Goal: Information Seeking & Learning: Learn about a topic

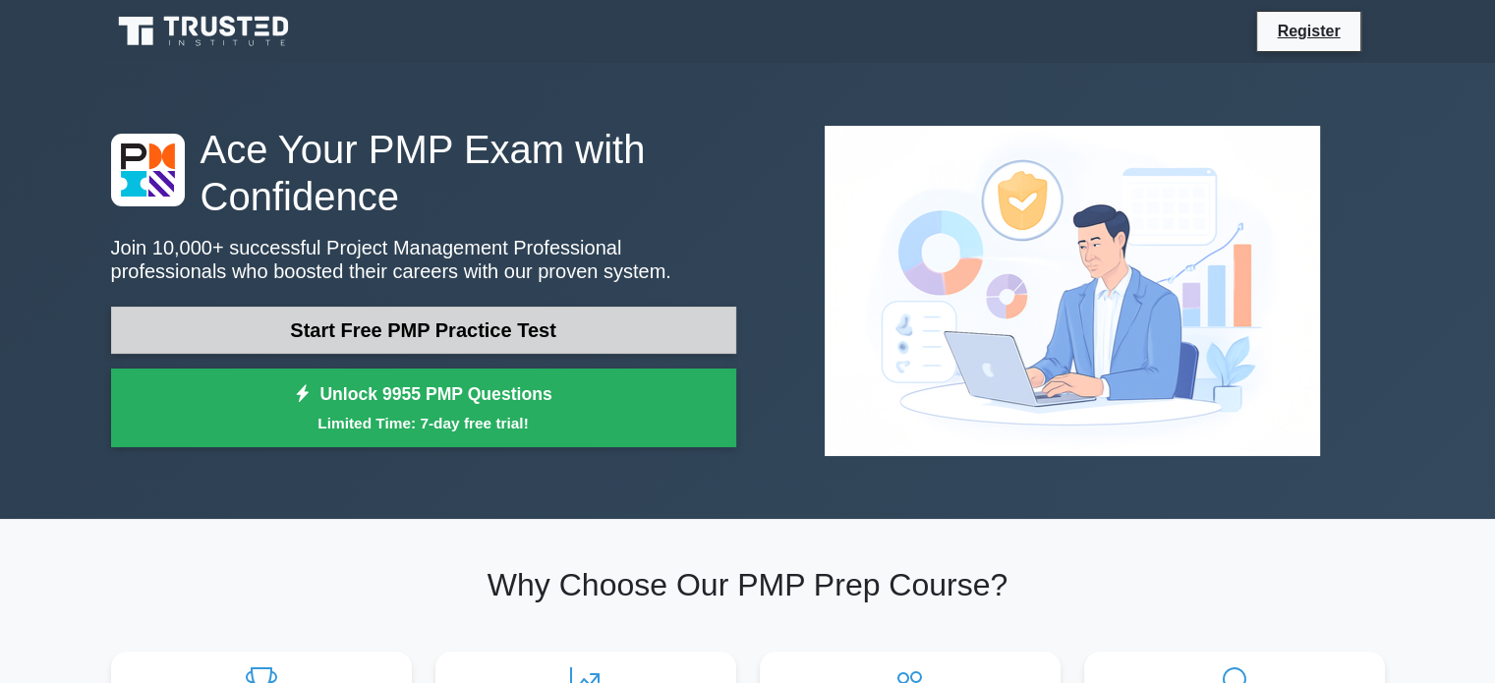
click at [488, 336] on link "Start Free PMP Practice Test" at bounding box center [423, 330] width 625 height 47
click at [498, 333] on link "Start Free PMP Practice Test" at bounding box center [423, 330] width 625 height 47
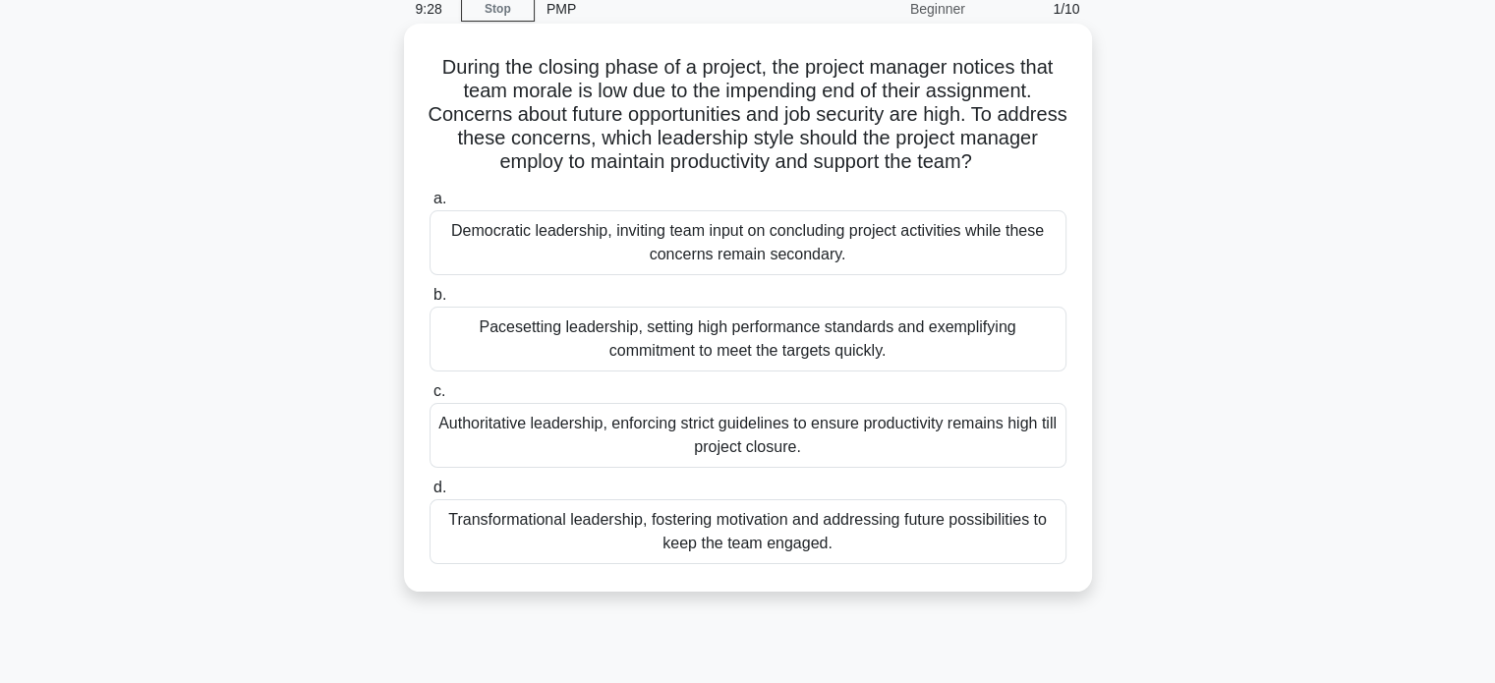
scroll to position [114, 0]
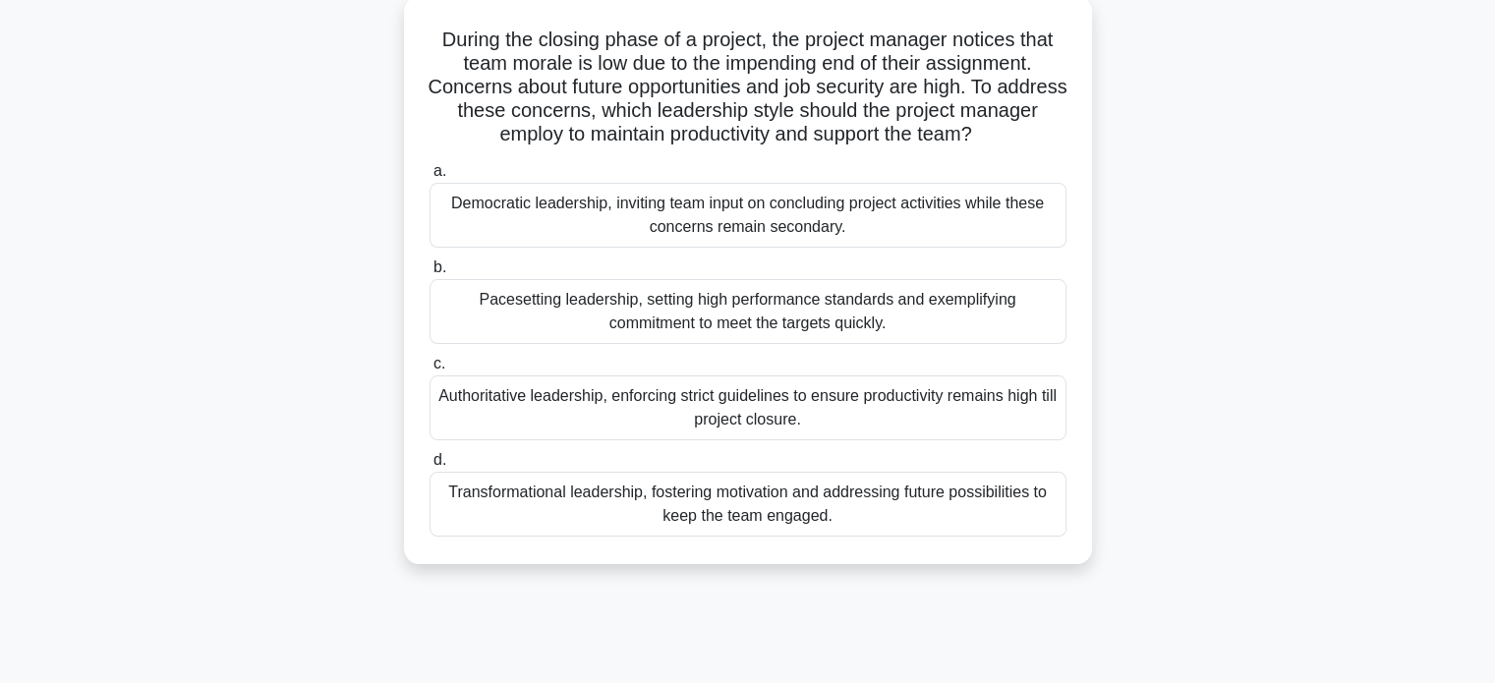
click at [671, 502] on div "Transformational leadership, fostering motivation and addressing future possibi…" at bounding box center [748, 504] width 637 height 65
click at [430, 467] on input "d. Transformational leadership, fostering motivation and addressing future poss…" at bounding box center [430, 460] width 0 height 13
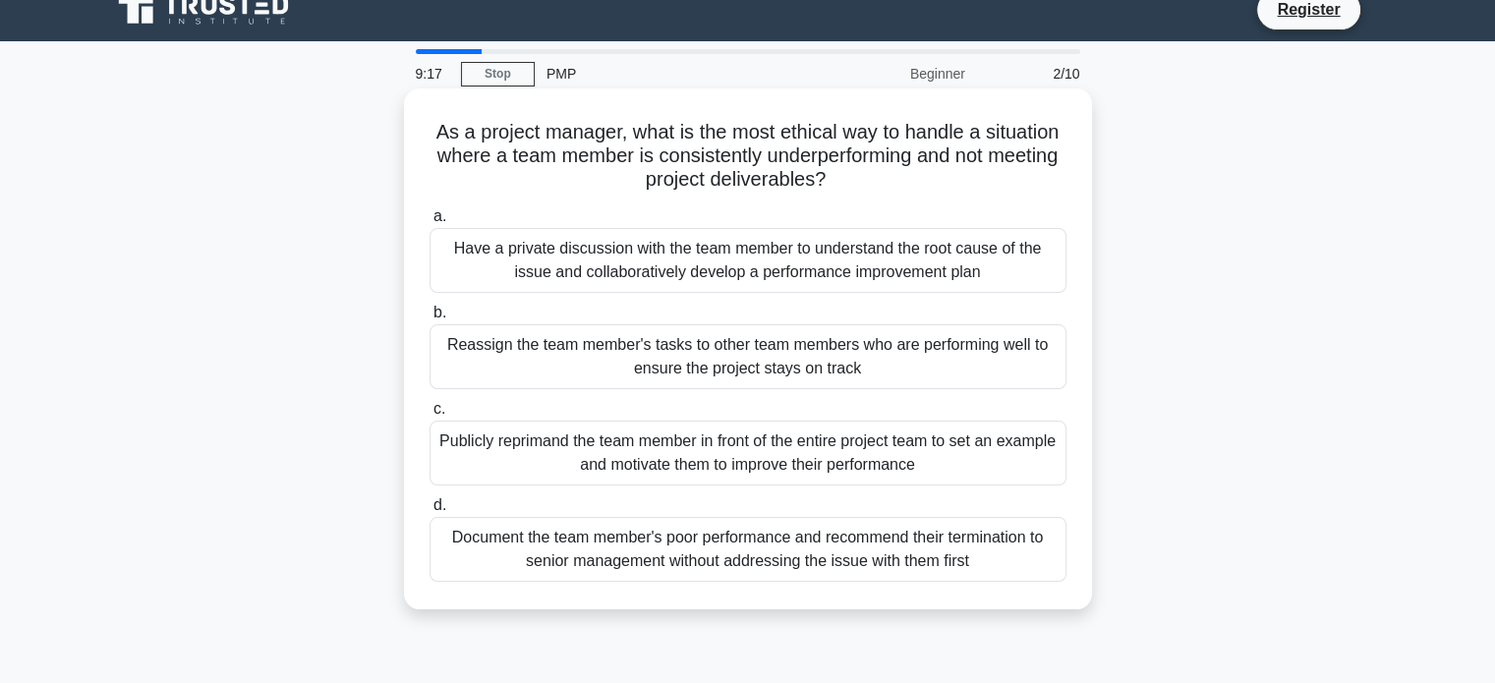
scroll to position [55, 0]
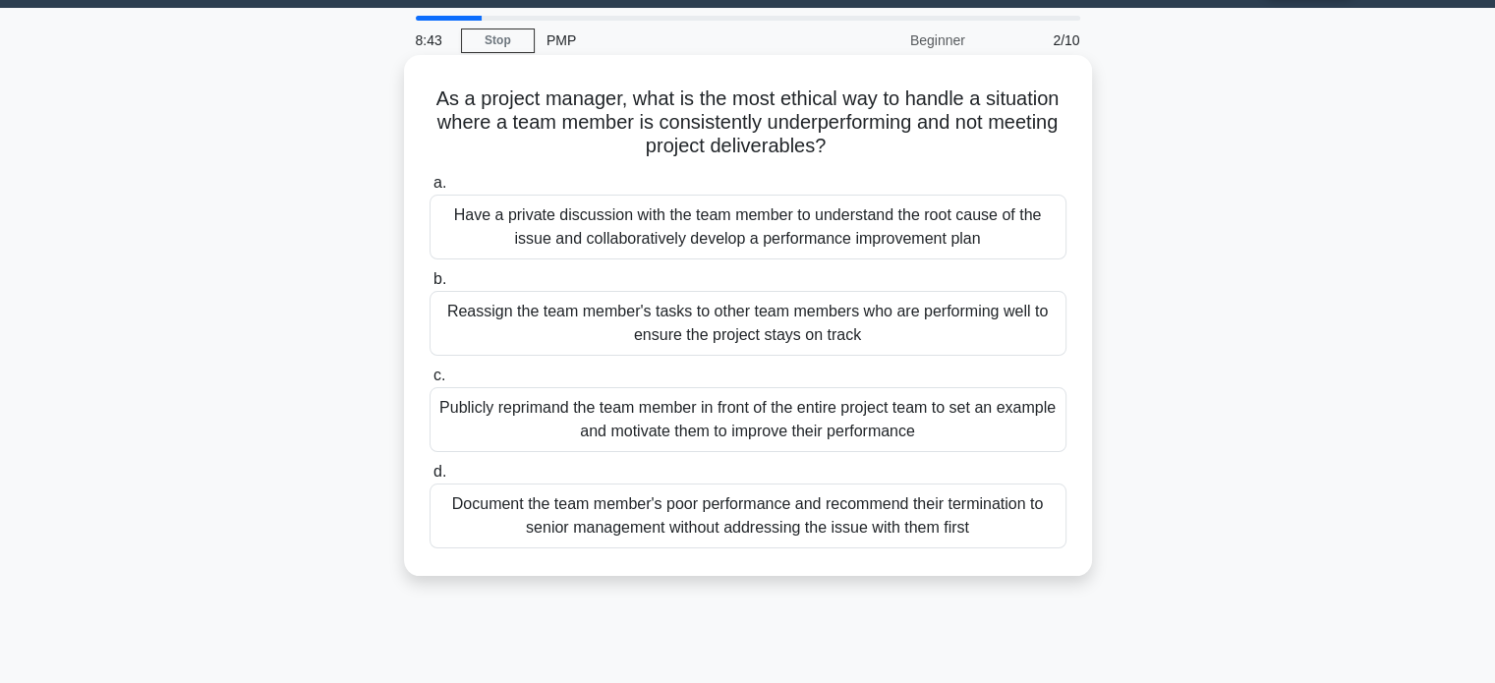
click at [897, 232] on div "Have a private discussion with the team member to understand the root cause of …" at bounding box center [748, 227] width 637 height 65
click at [430, 190] on input "a. Have a private discussion with the team member to understand the root cause …" at bounding box center [430, 183] width 0 height 13
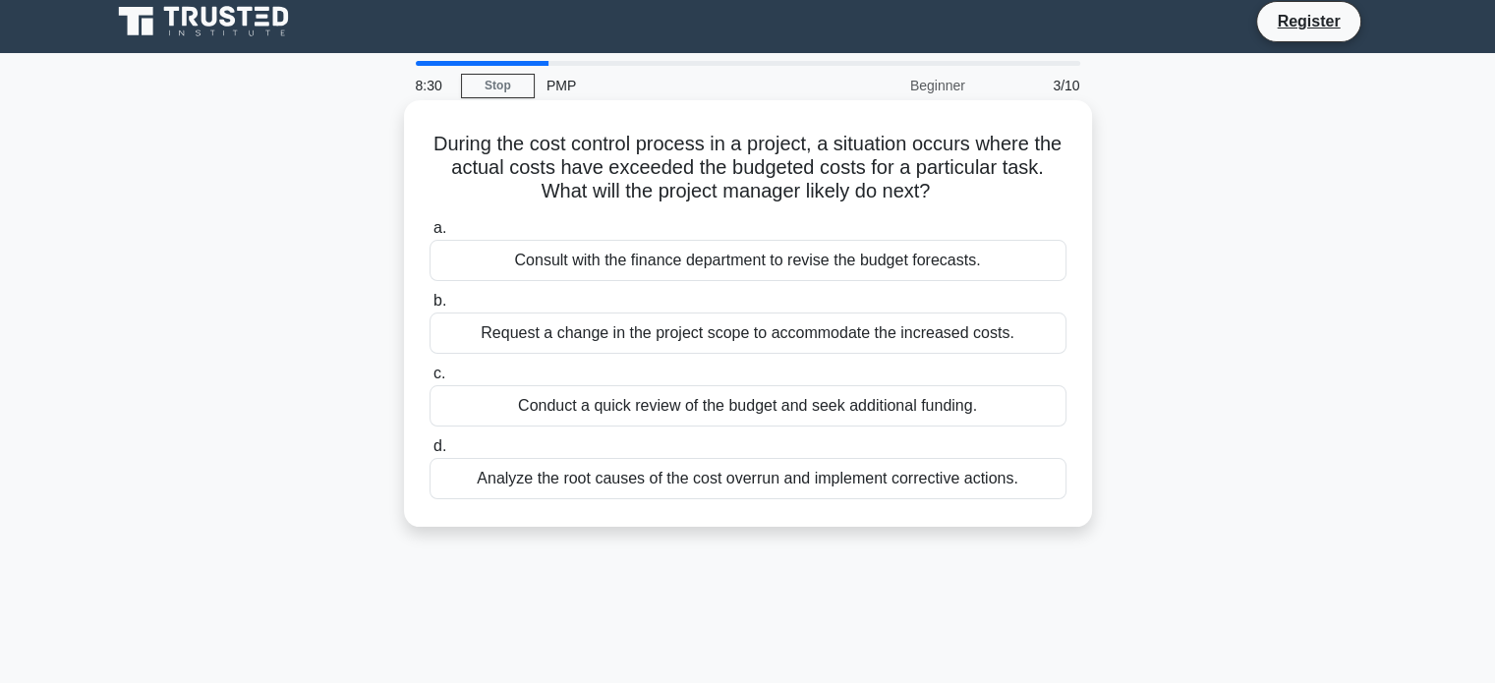
scroll to position [20, 0]
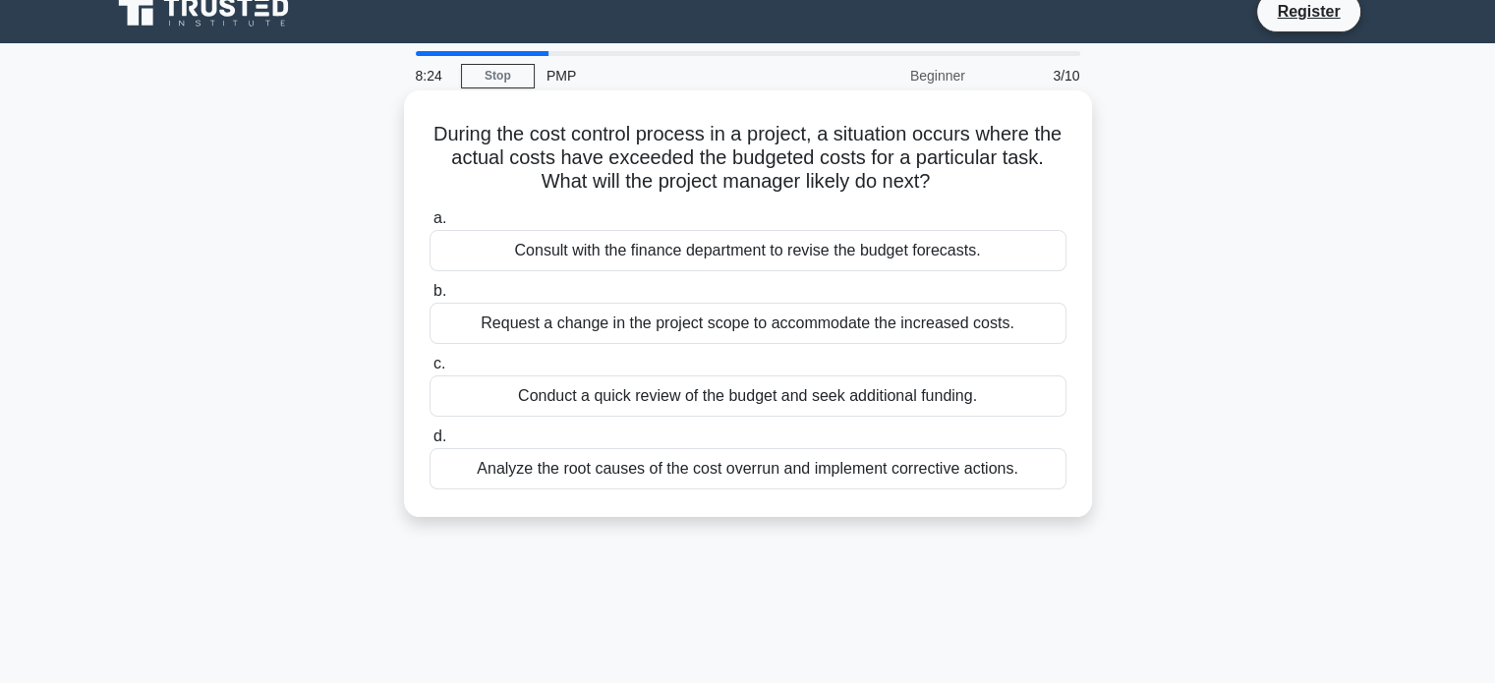
click at [838, 484] on div "Analyze the root causes of the cost overrun and implement corrective actions." at bounding box center [748, 468] width 637 height 41
click at [430, 443] on input "d. Analyze the root causes of the cost overrun and implement corrective actions." at bounding box center [430, 437] width 0 height 13
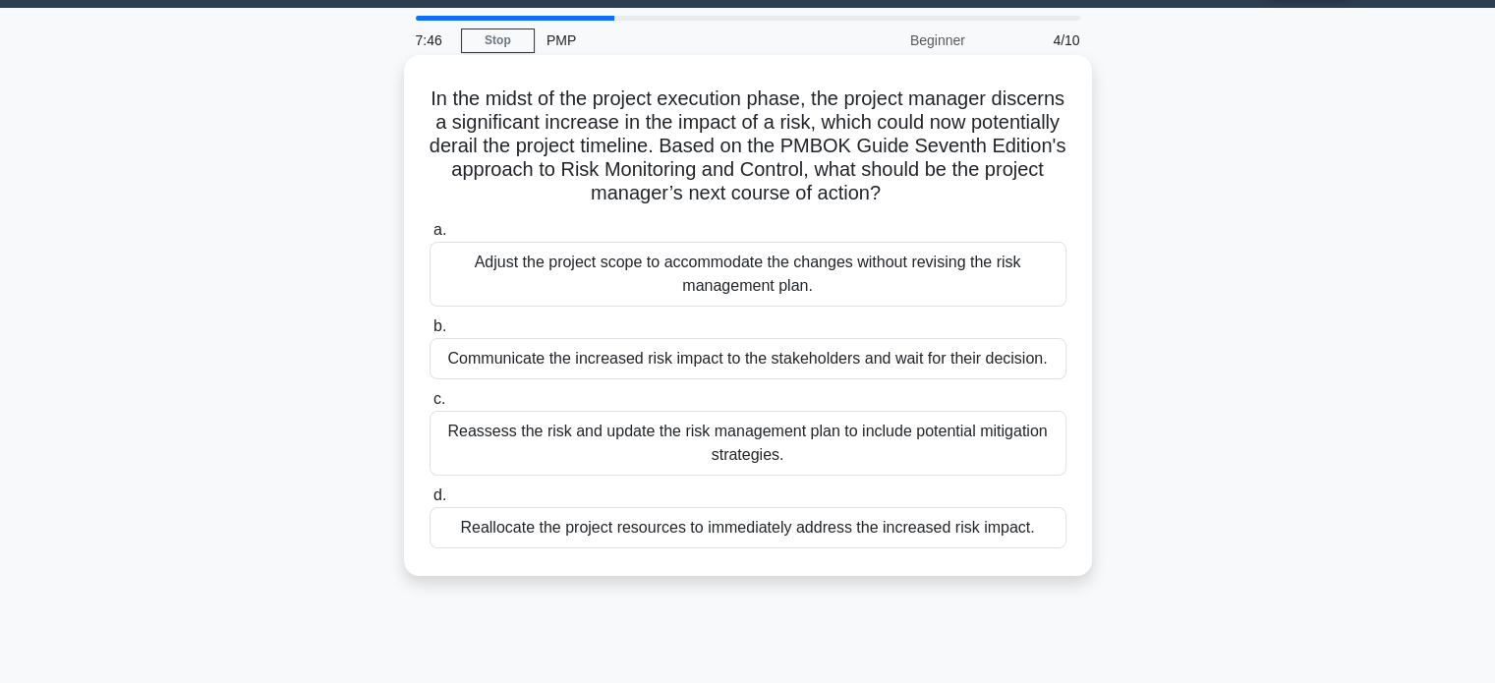
scroll to position [57, 0]
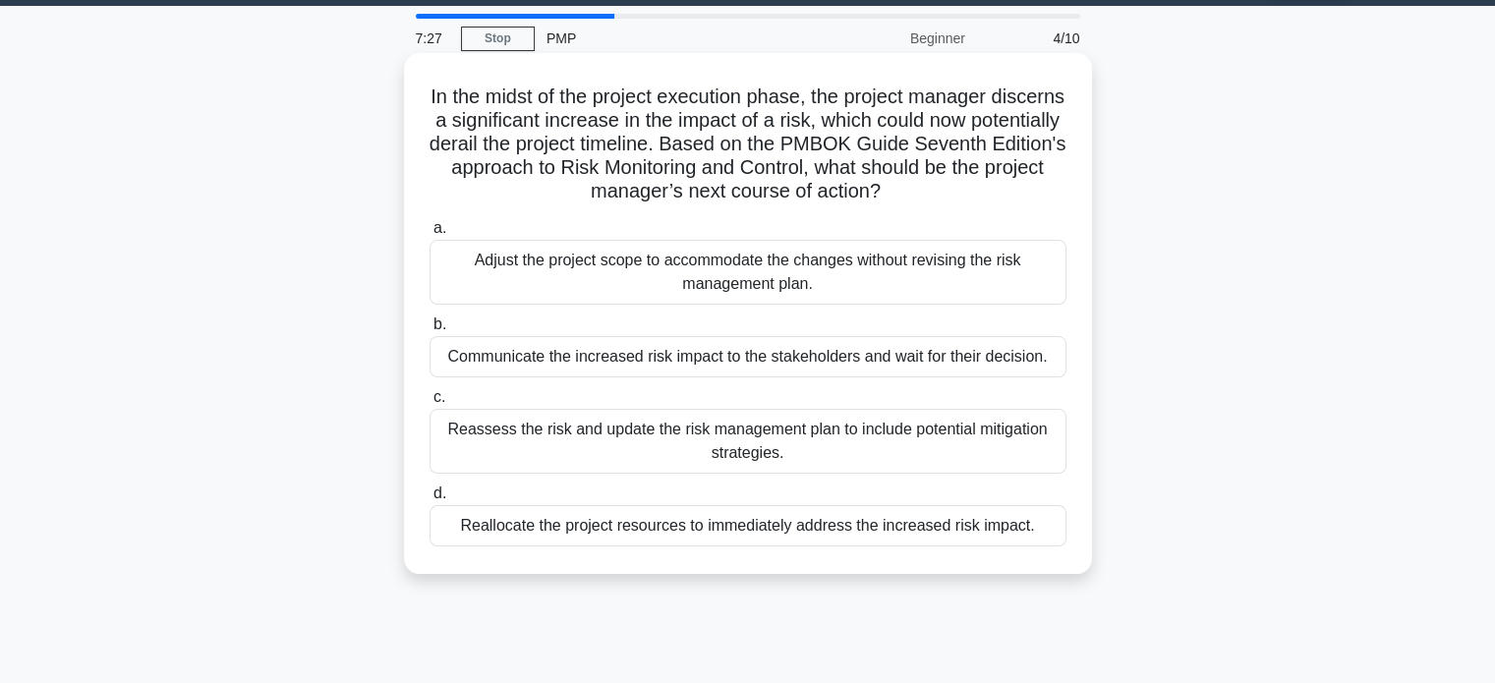
click at [1005, 439] on div "Reassess the risk and update the risk management plan to include potential miti…" at bounding box center [748, 441] width 637 height 65
click at [430, 404] on input "c. Reassess the risk and update the risk management plan to include potential m…" at bounding box center [430, 397] width 0 height 13
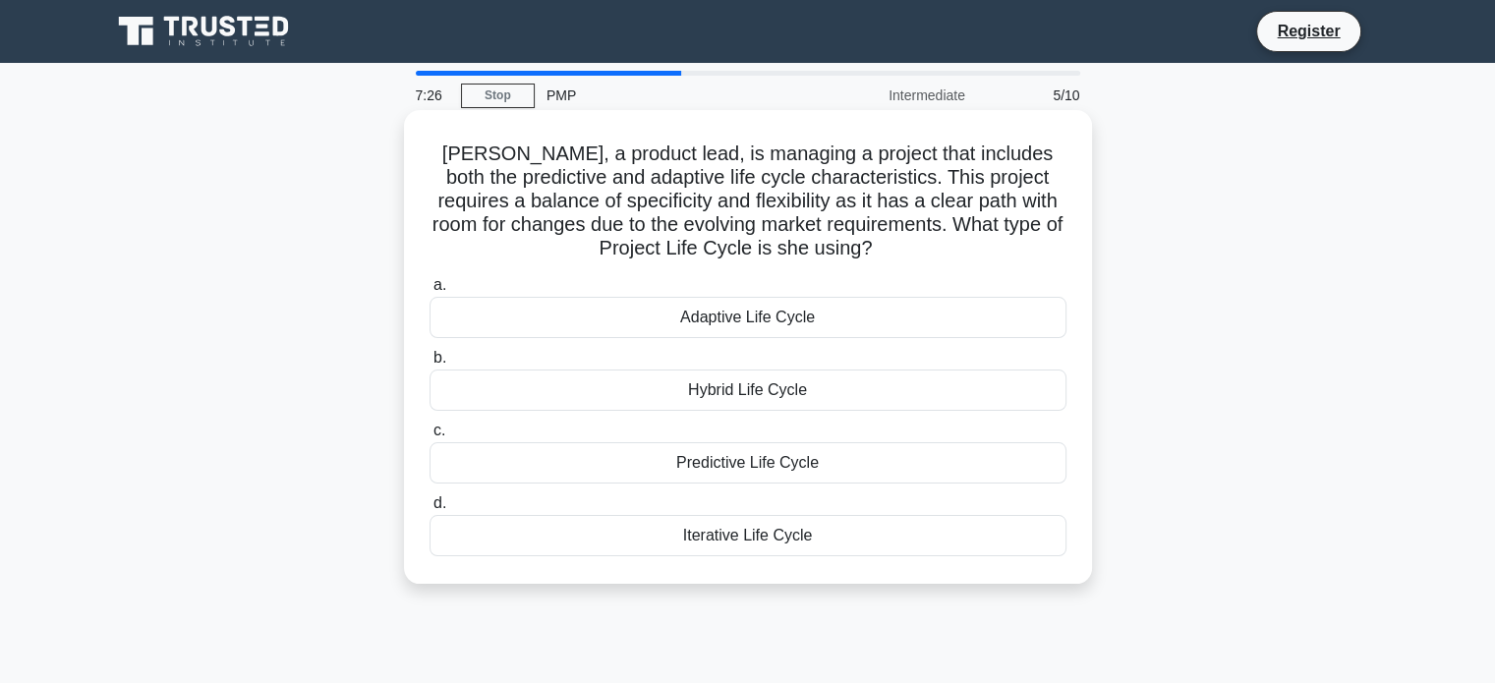
scroll to position [0, 0]
click at [768, 396] on div "Hybrid Life Cycle" at bounding box center [748, 390] width 637 height 41
click at [430, 365] on input "b. Hybrid Life Cycle" at bounding box center [430, 358] width 0 height 13
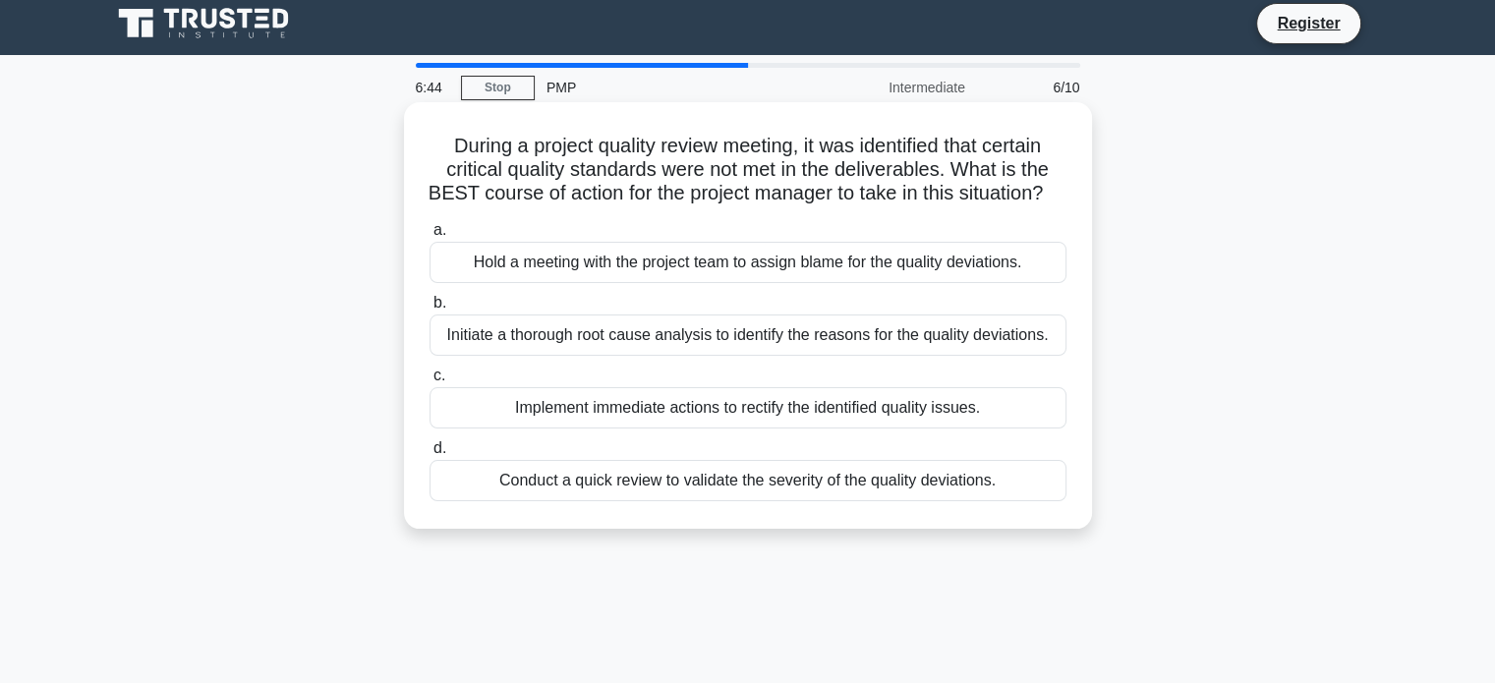
scroll to position [4, 0]
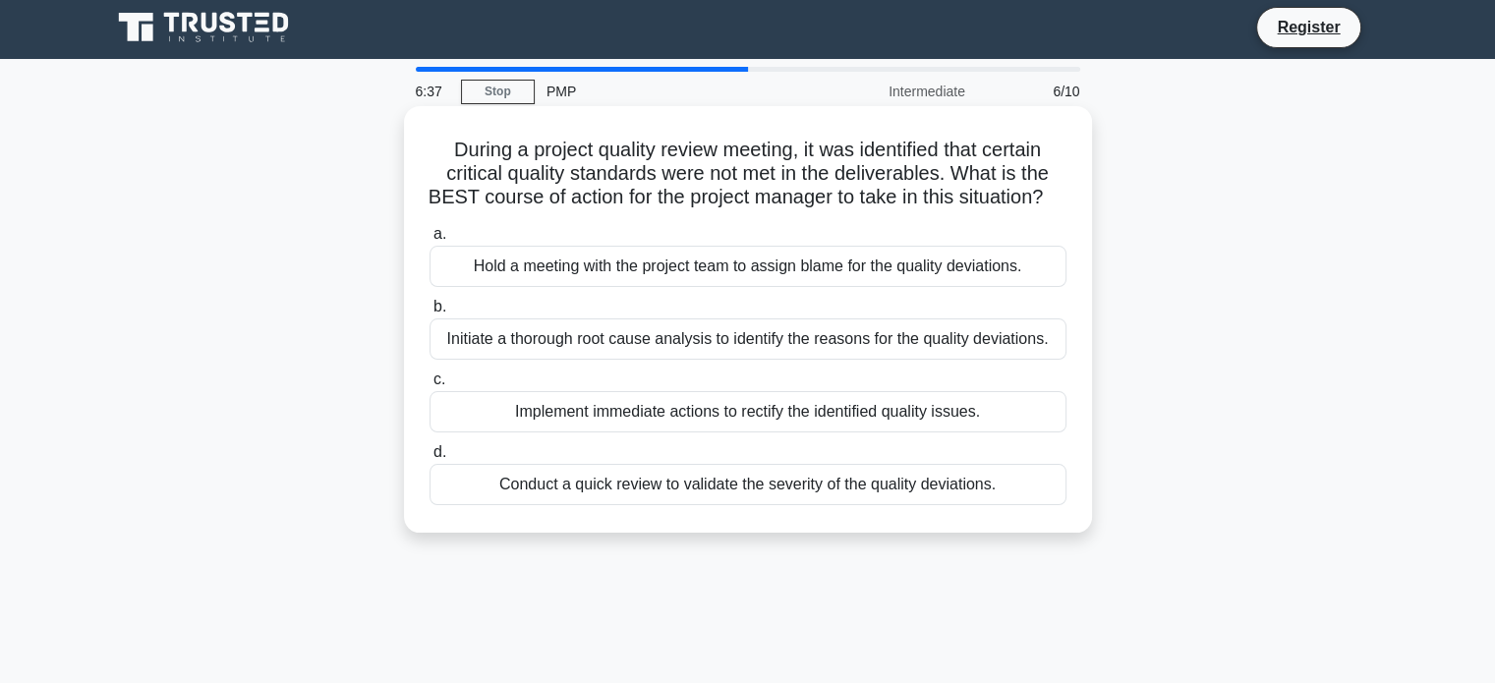
click at [808, 210] on h5 "During a project quality review meeting, it was identified that certain critica…" at bounding box center [748, 174] width 641 height 73
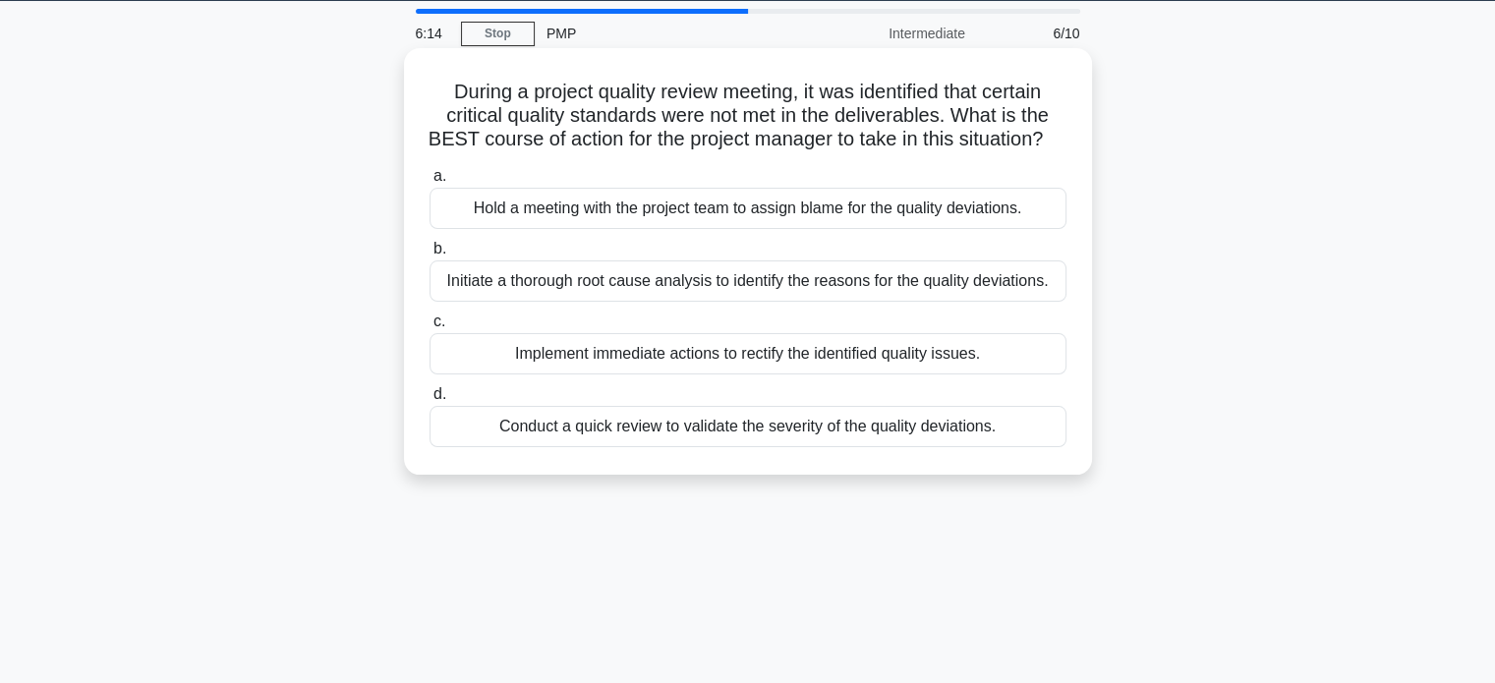
scroll to position [61, 0]
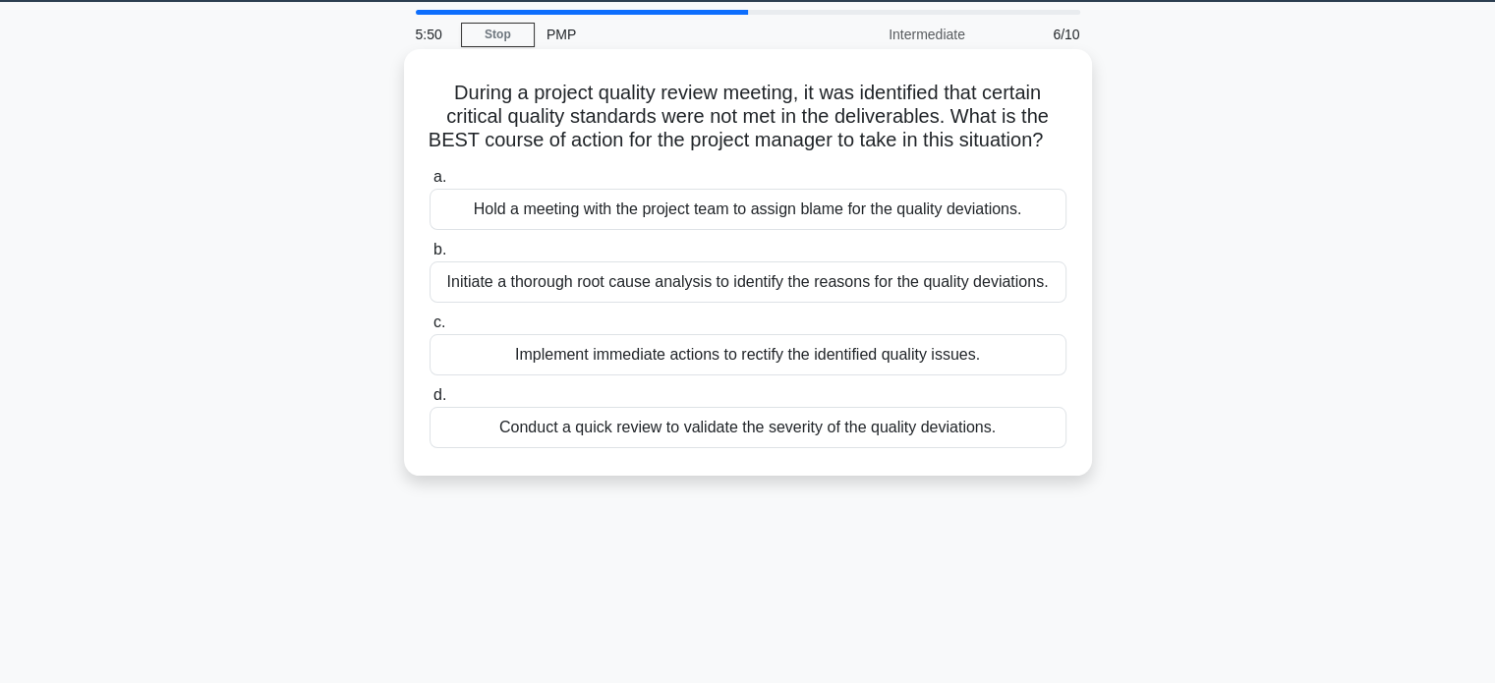
click at [819, 375] on div "Implement immediate actions to rectify the identified quality issues." at bounding box center [748, 354] width 637 height 41
click at [430, 329] on input "c. Implement immediate actions to rectify the identified quality issues." at bounding box center [430, 323] width 0 height 13
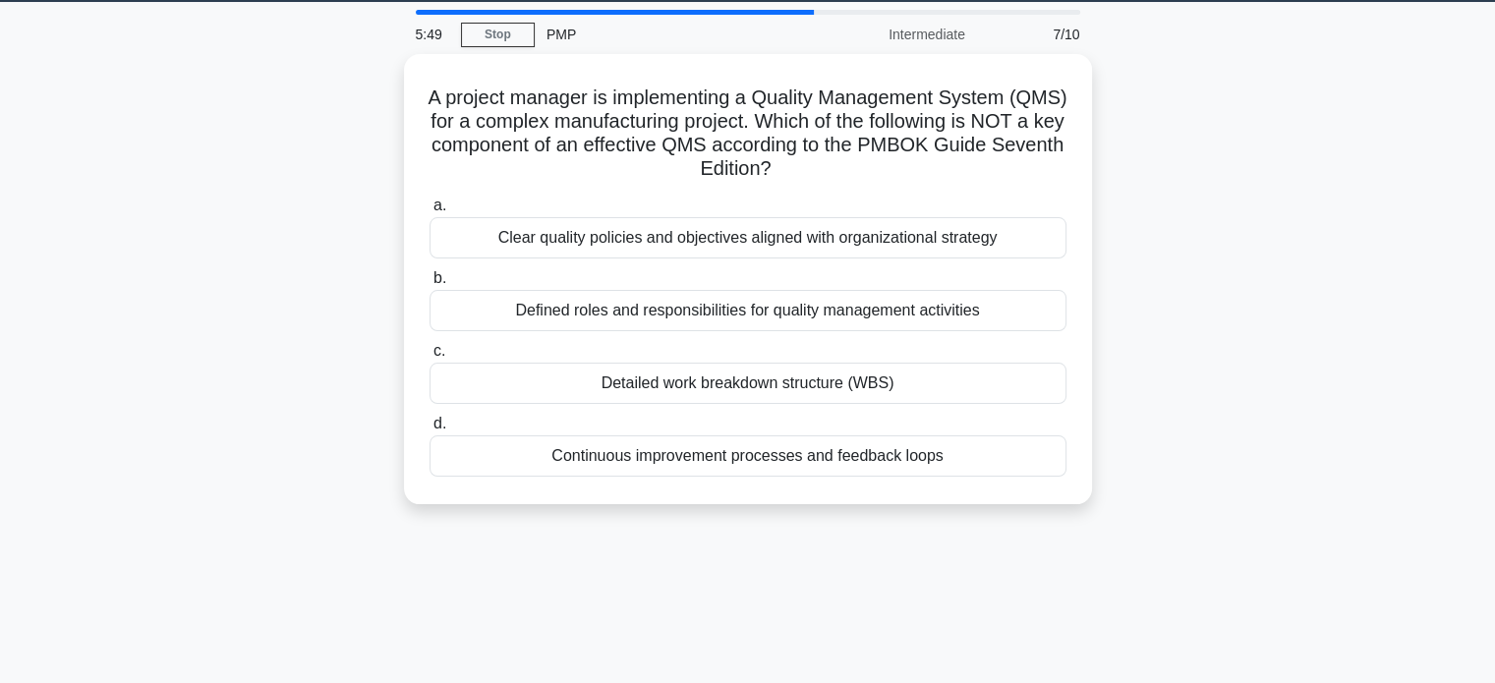
scroll to position [0, 0]
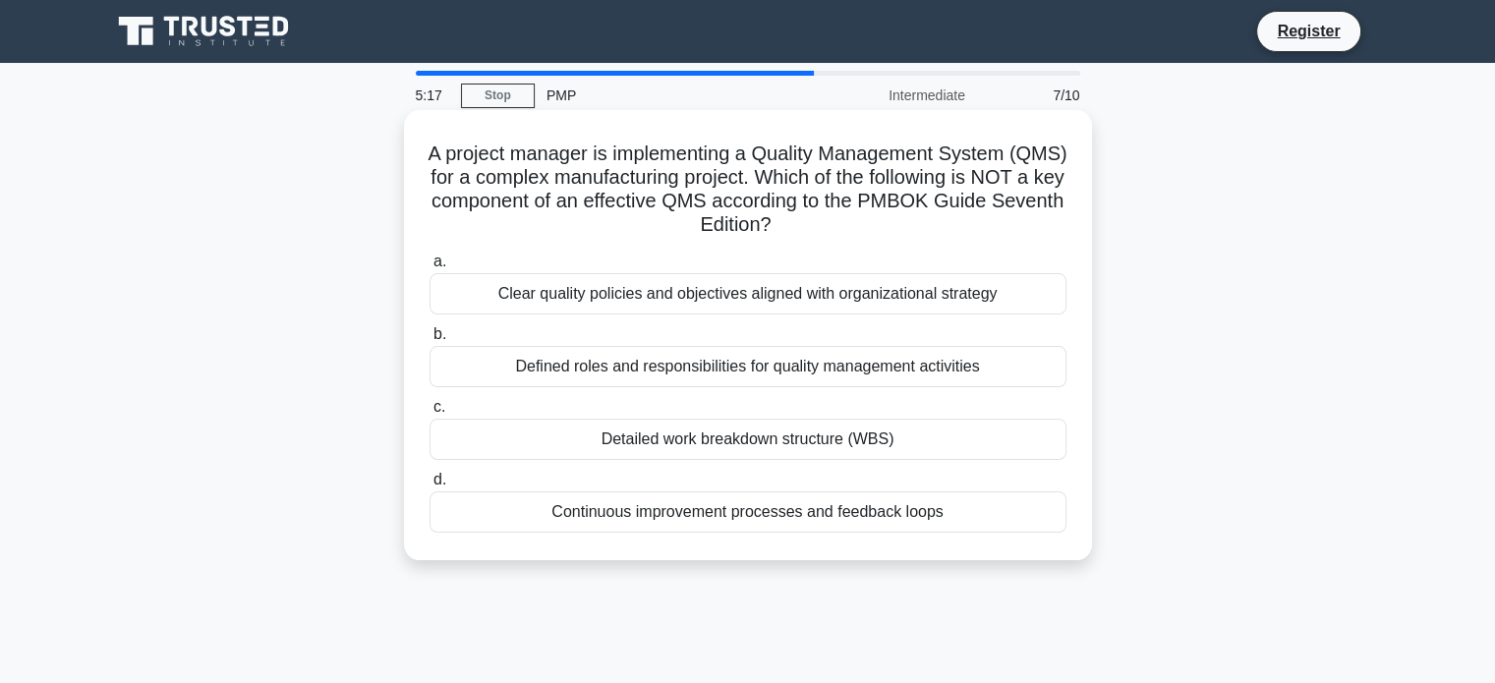
click at [856, 369] on div "Defined roles and responsibilities for quality management activities" at bounding box center [748, 366] width 637 height 41
click at [430, 341] on input "b. Defined roles and responsibilities for quality management activities" at bounding box center [430, 334] width 0 height 13
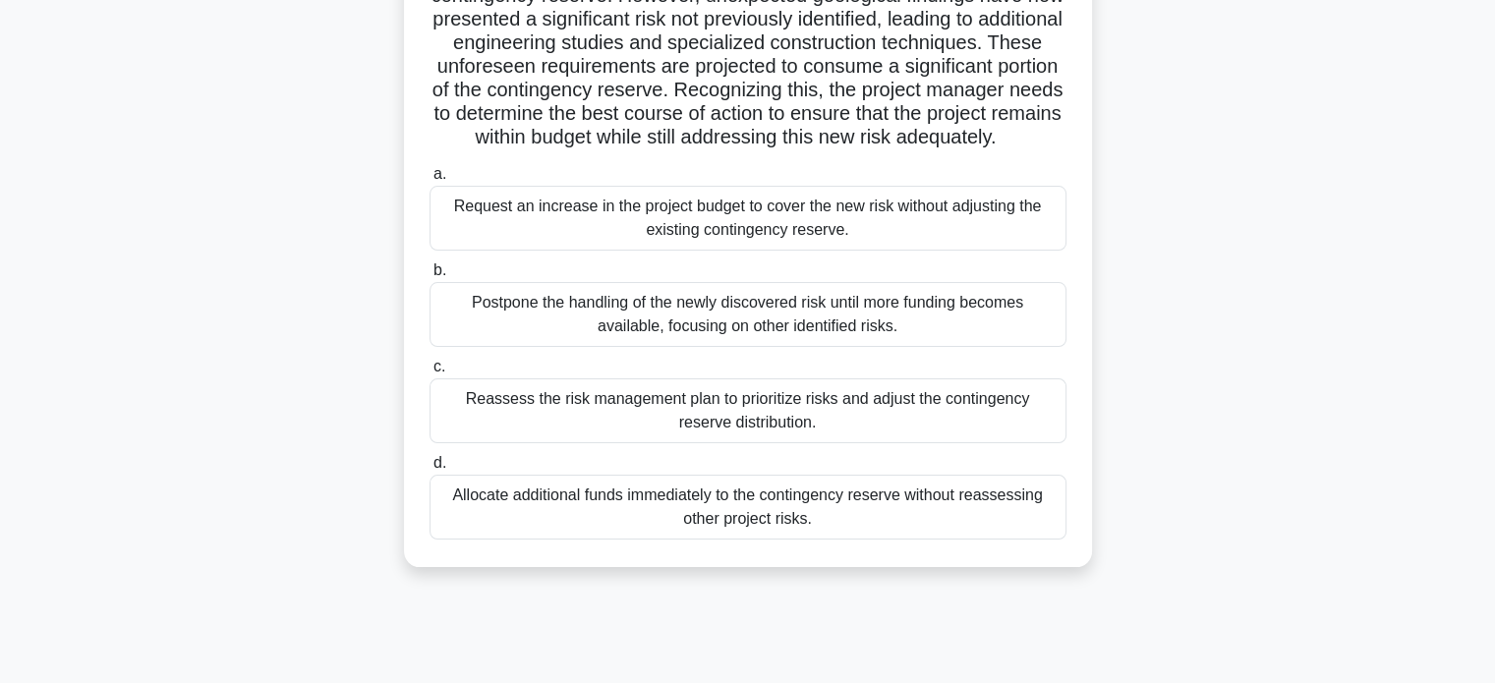
scroll to position [230, 0]
click at [891, 442] on div "Reassess the risk management plan to prioritize risks and adjust the contingenc…" at bounding box center [748, 409] width 637 height 65
click at [430, 373] on input "c. Reassess the risk management plan to prioritize risks and adjust the conting…" at bounding box center [430, 366] width 0 height 13
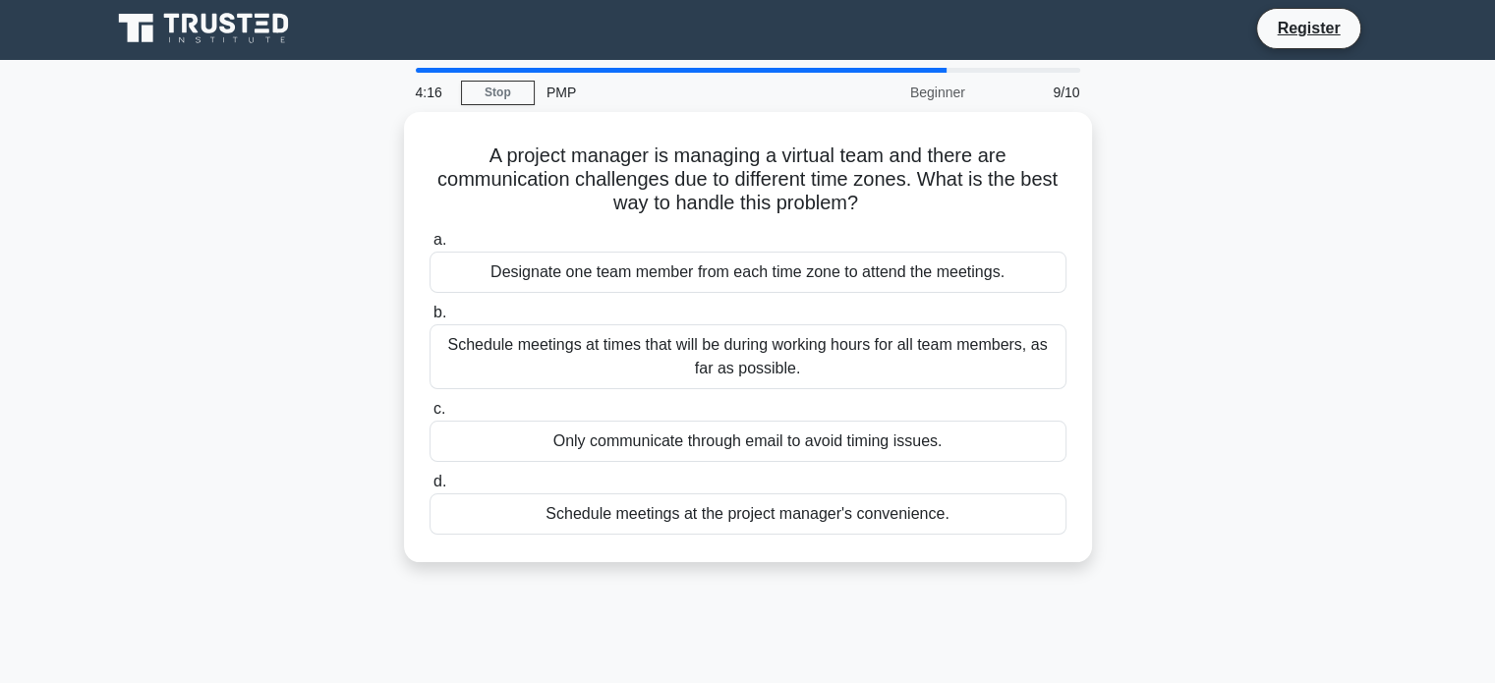
scroll to position [0, 0]
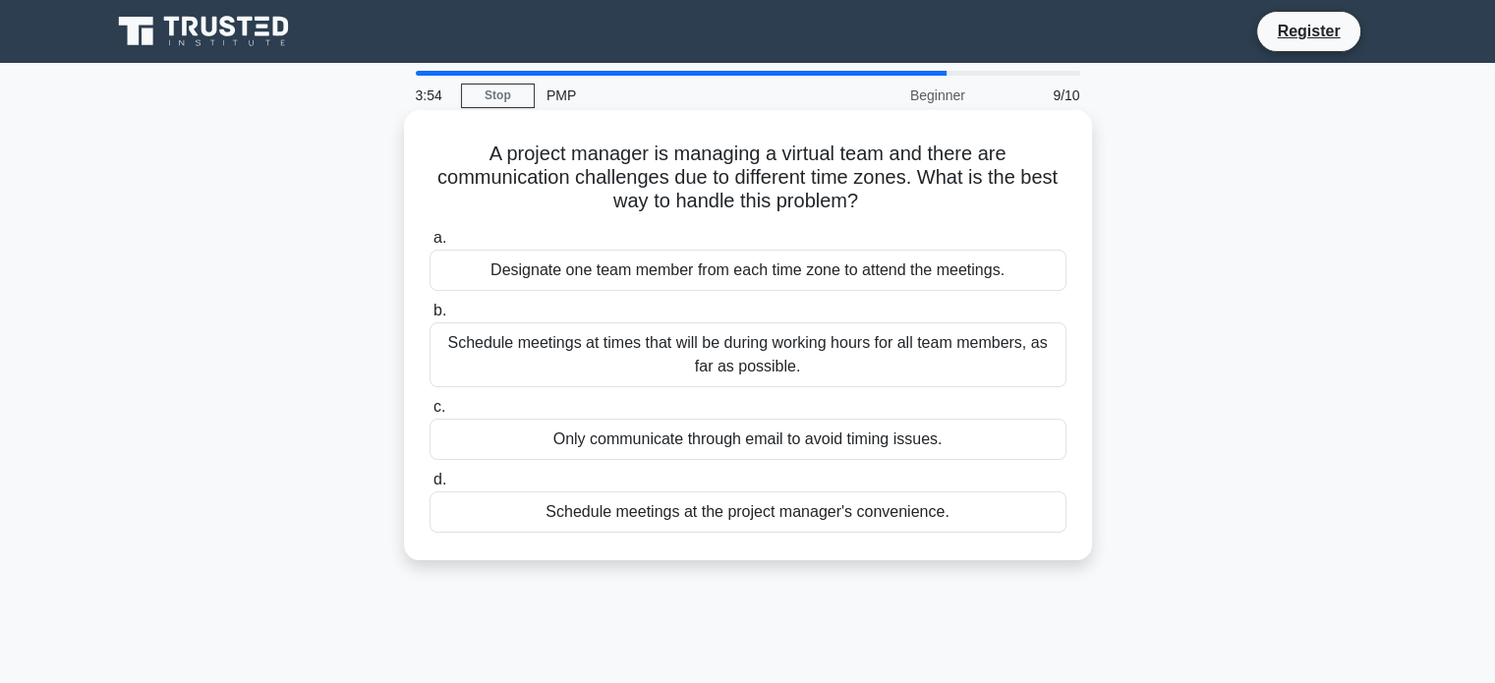
click at [923, 341] on div "Schedule meetings at times that will be during working hours for all team membe…" at bounding box center [748, 354] width 637 height 65
click at [430, 317] on input "b. Schedule meetings at times that will be during working hours for all team me…" at bounding box center [430, 311] width 0 height 13
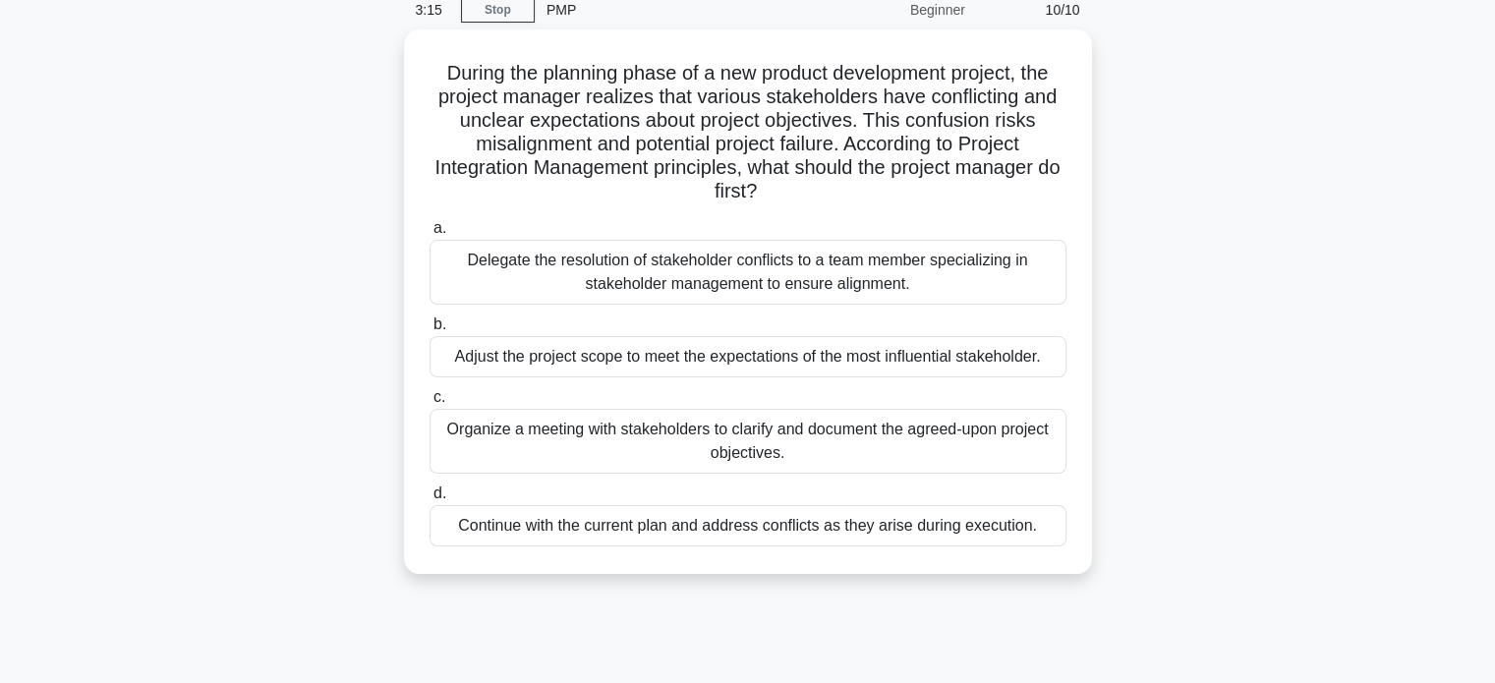
scroll to position [86, 0]
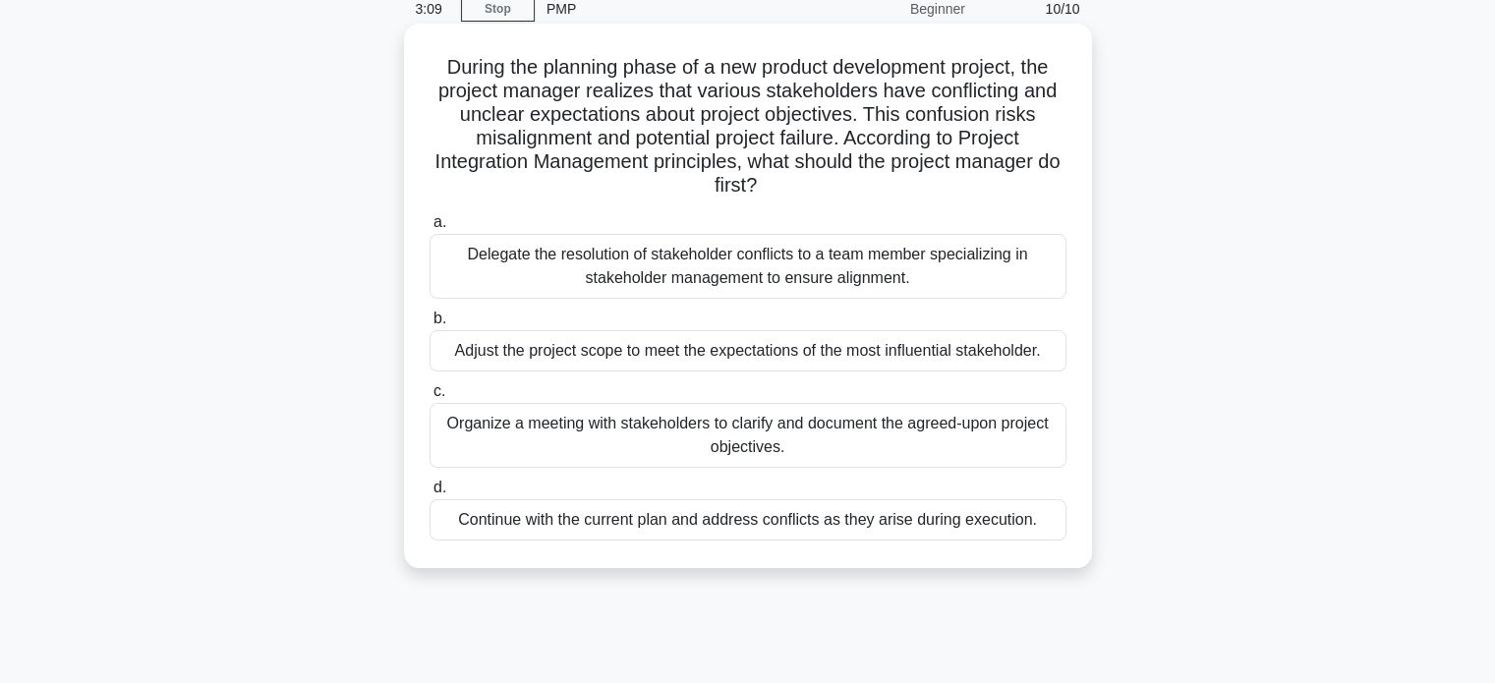
click at [858, 441] on div "Organize a meeting with stakeholders to clarify and document the agreed-upon pr…" at bounding box center [748, 435] width 637 height 65
click at [430, 398] on input "c. Organize a meeting with stakeholders to clarify and document the agreed-upon…" at bounding box center [430, 391] width 0 height 13
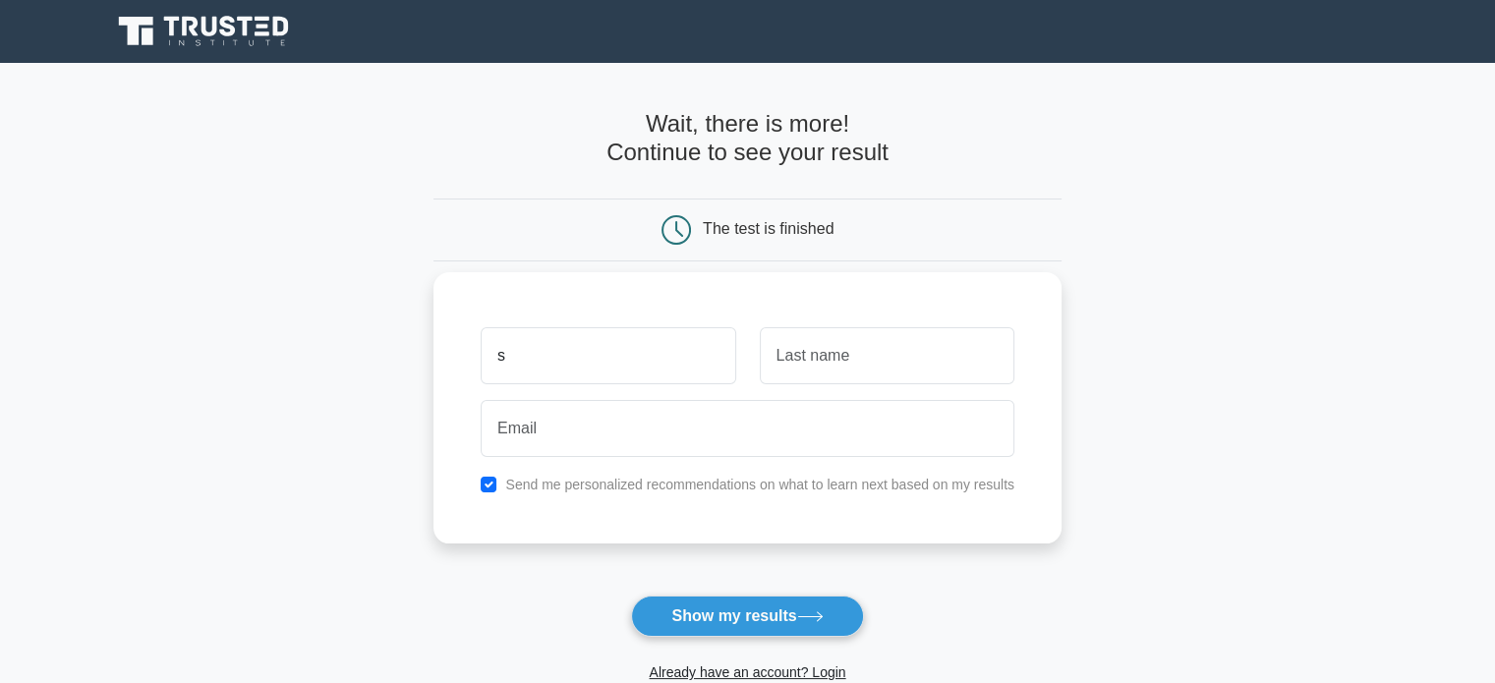
type input "Srujana"
click at [869, 373] on input "text" at bounding box center [887, 355] width 255 height 57
type input "Mudumbai"
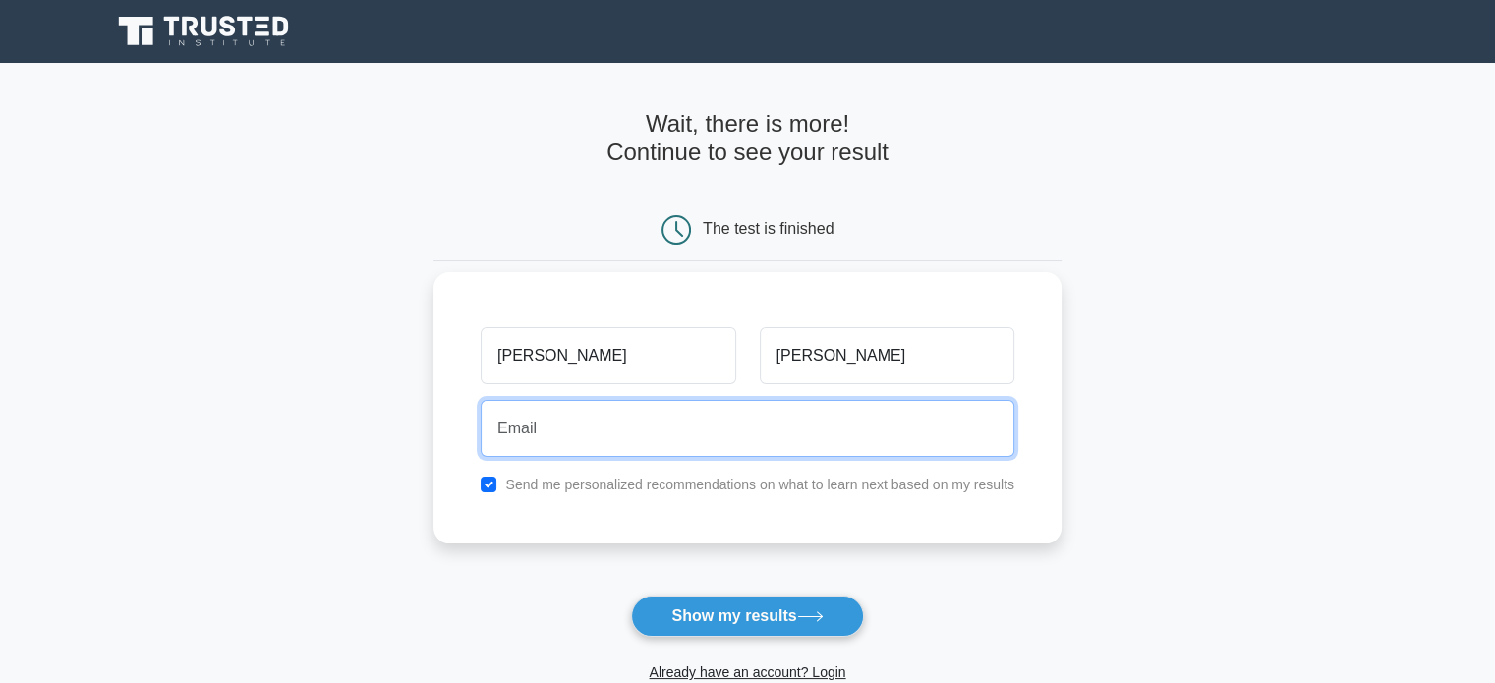
click at [807, 442] on input "email" at bounding box center [748, 428] width 534 height 57
type input "srujana0206@gmail.com"
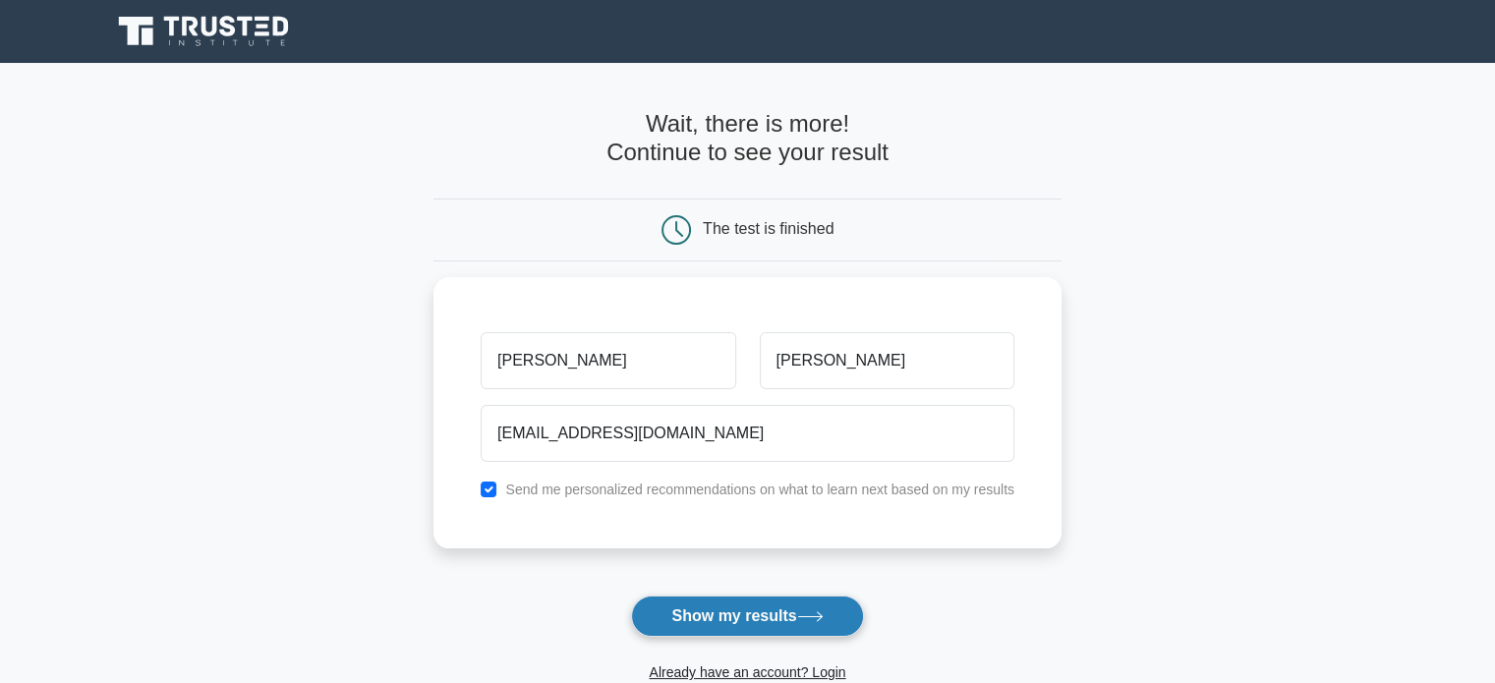
click at [738, 616] on button "Show my results" at bounding box center [747, 616] width 232 height 41
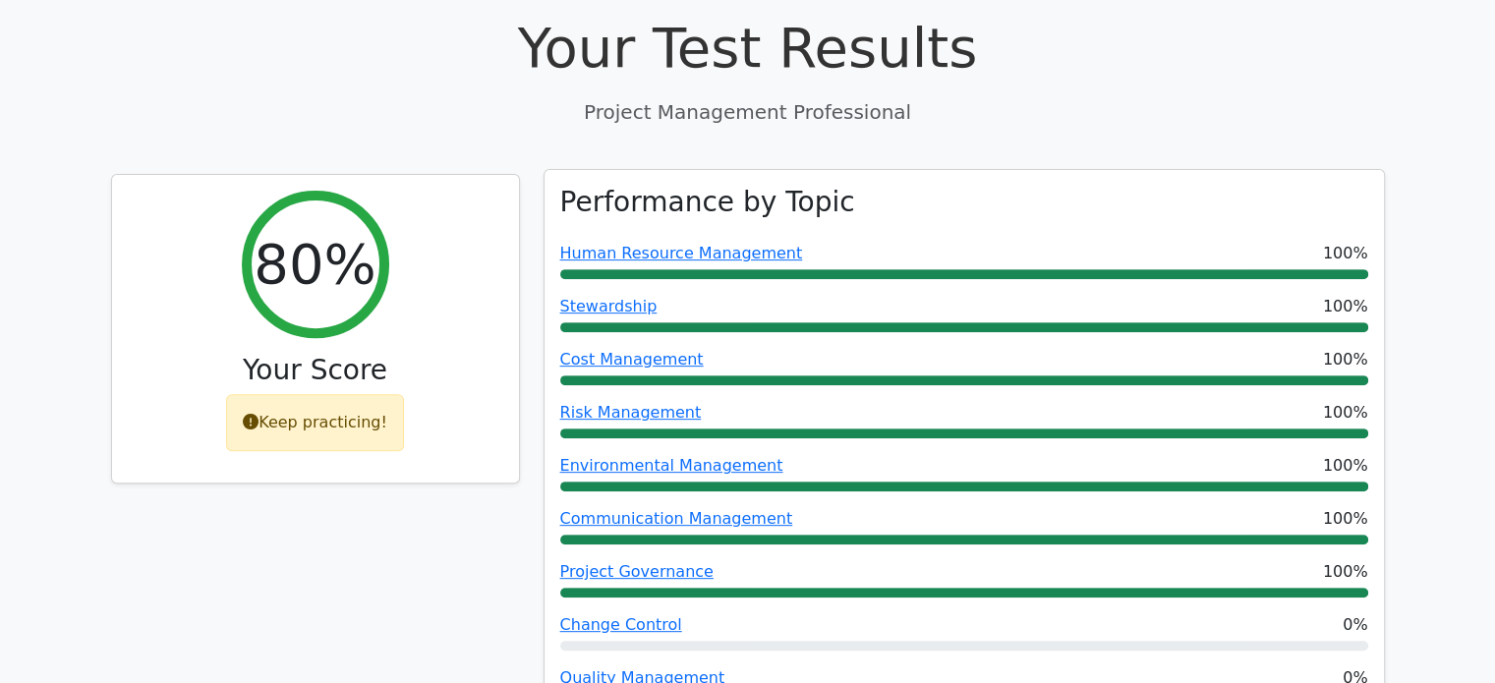
scroll to position [737, 0]
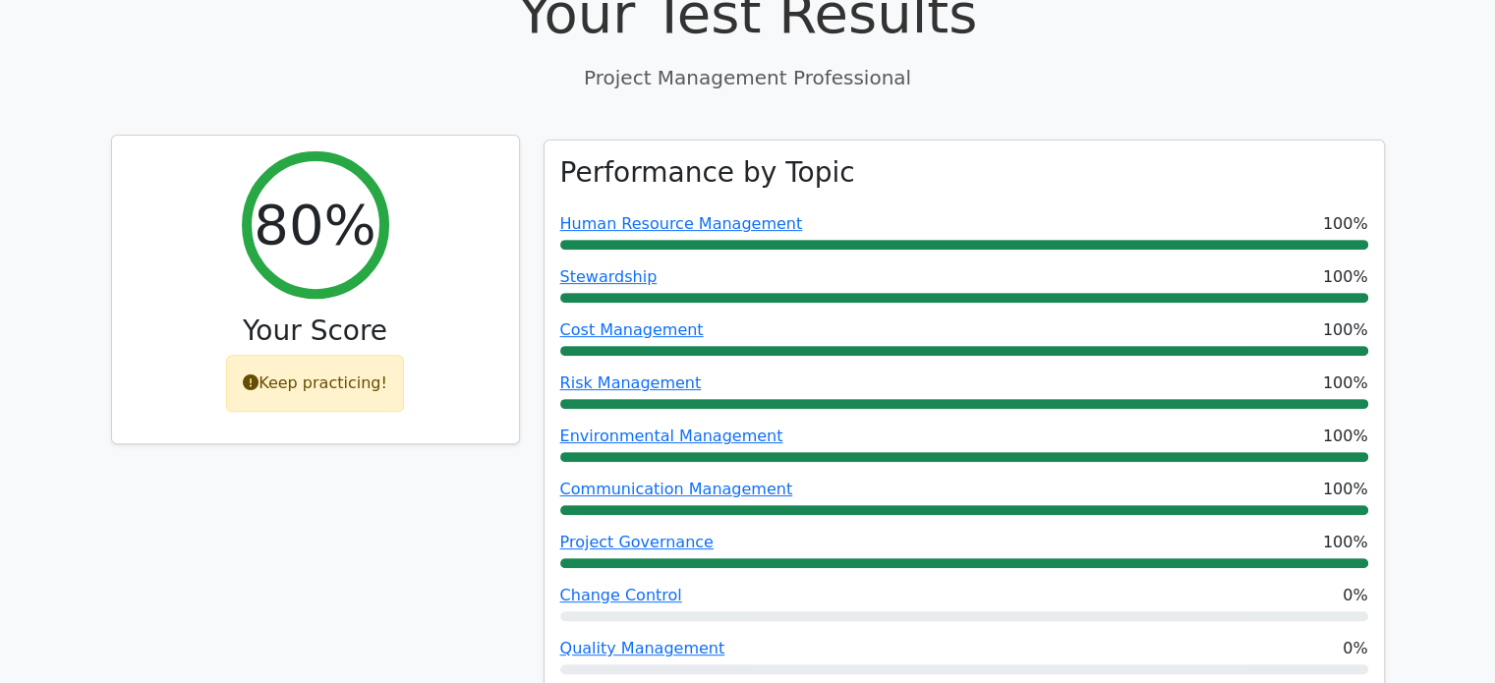
click at [358, 369] on div "Keep practicing!" at bounding box center [315, 383] width 178 height 57
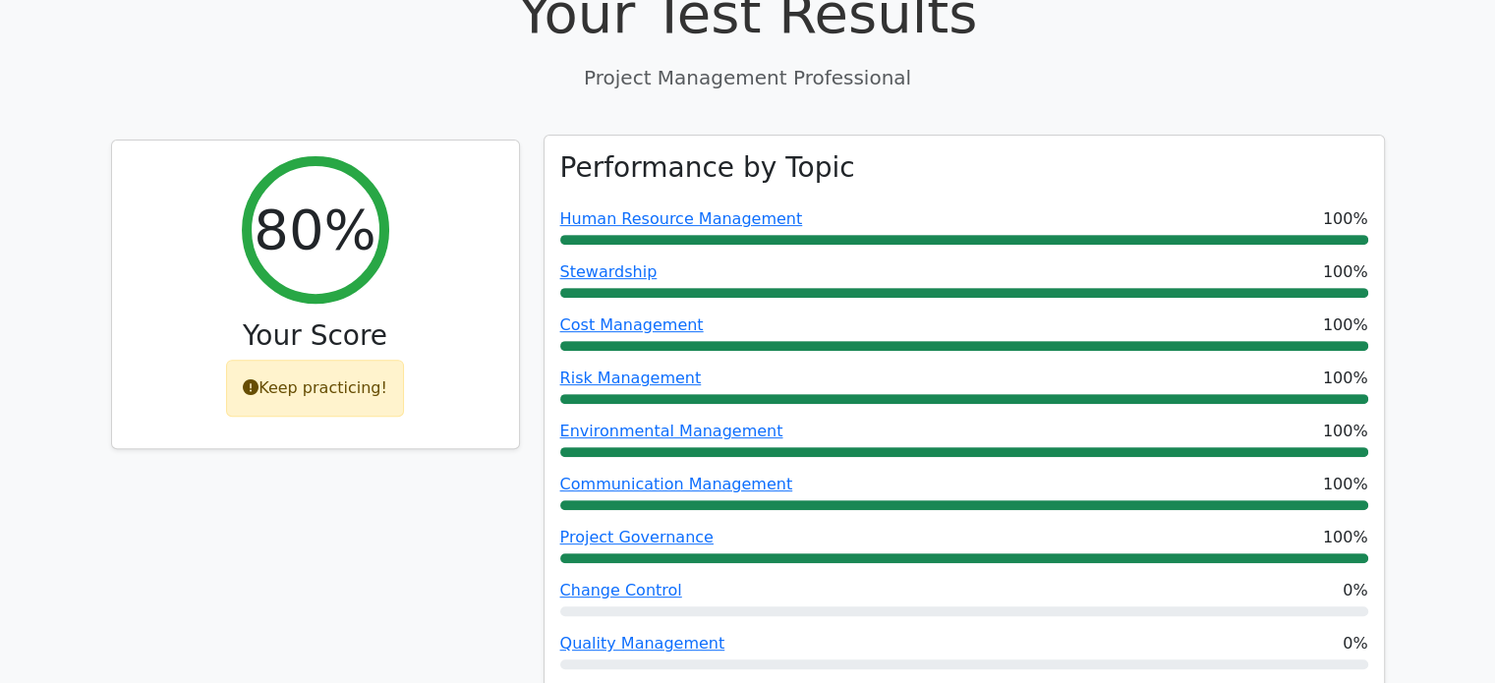
scroll to position [920, 0]
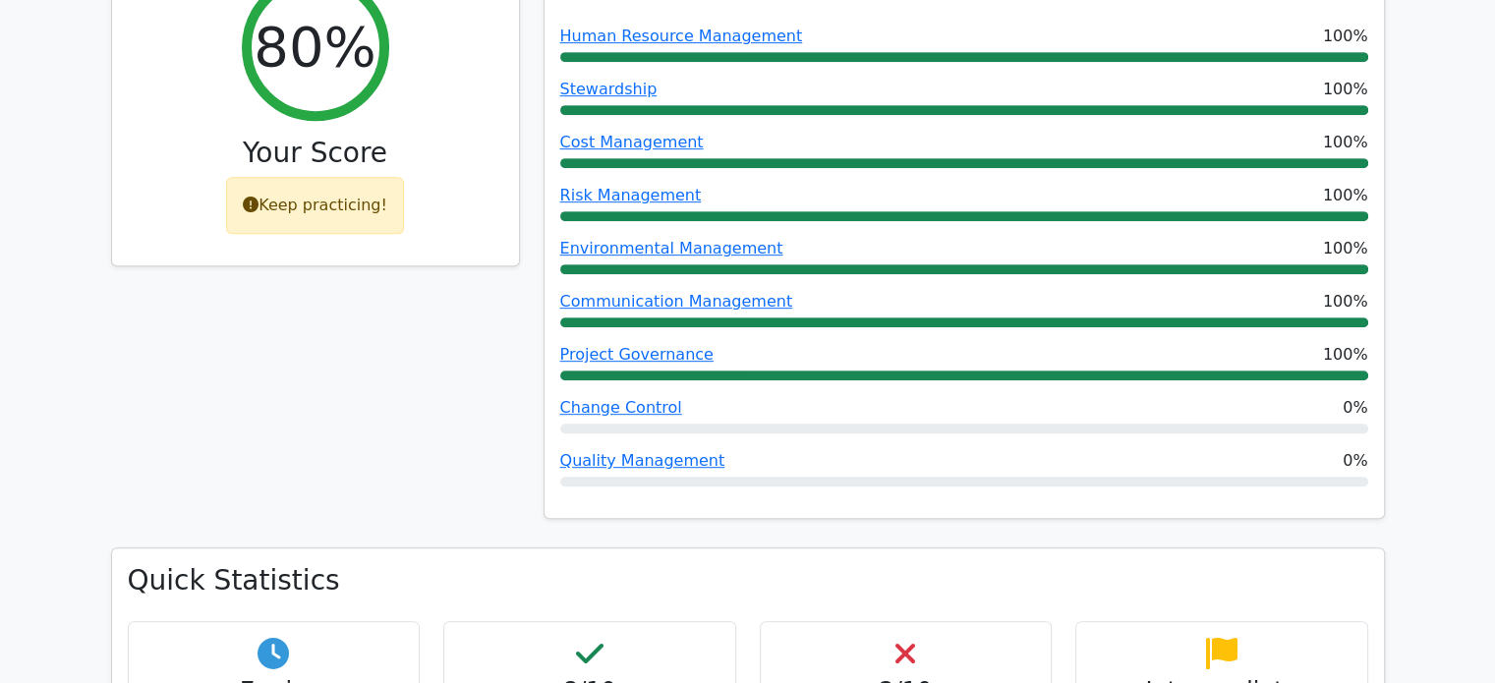
click at [701, 449] on span "Quality Management" at bounding box center [642, 461] width 165 height 24
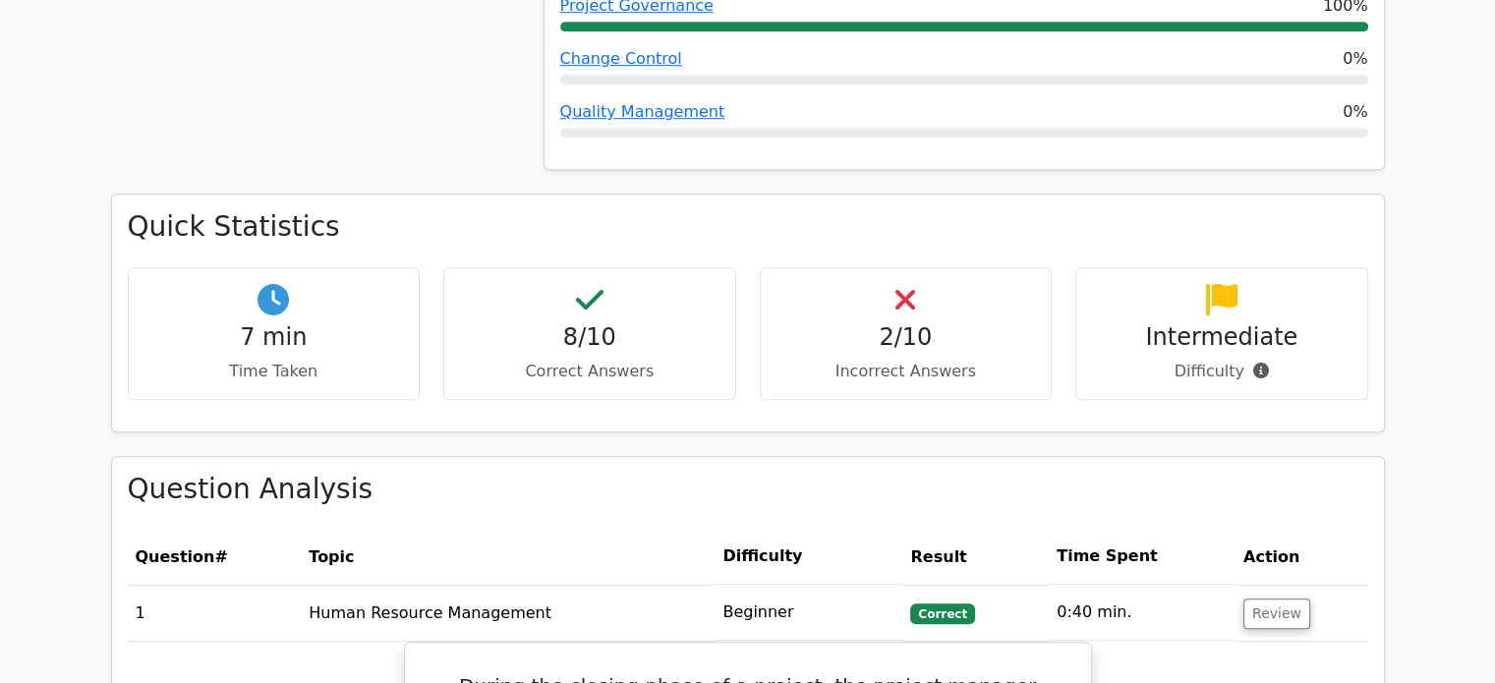
scroll to position [1290, 0]
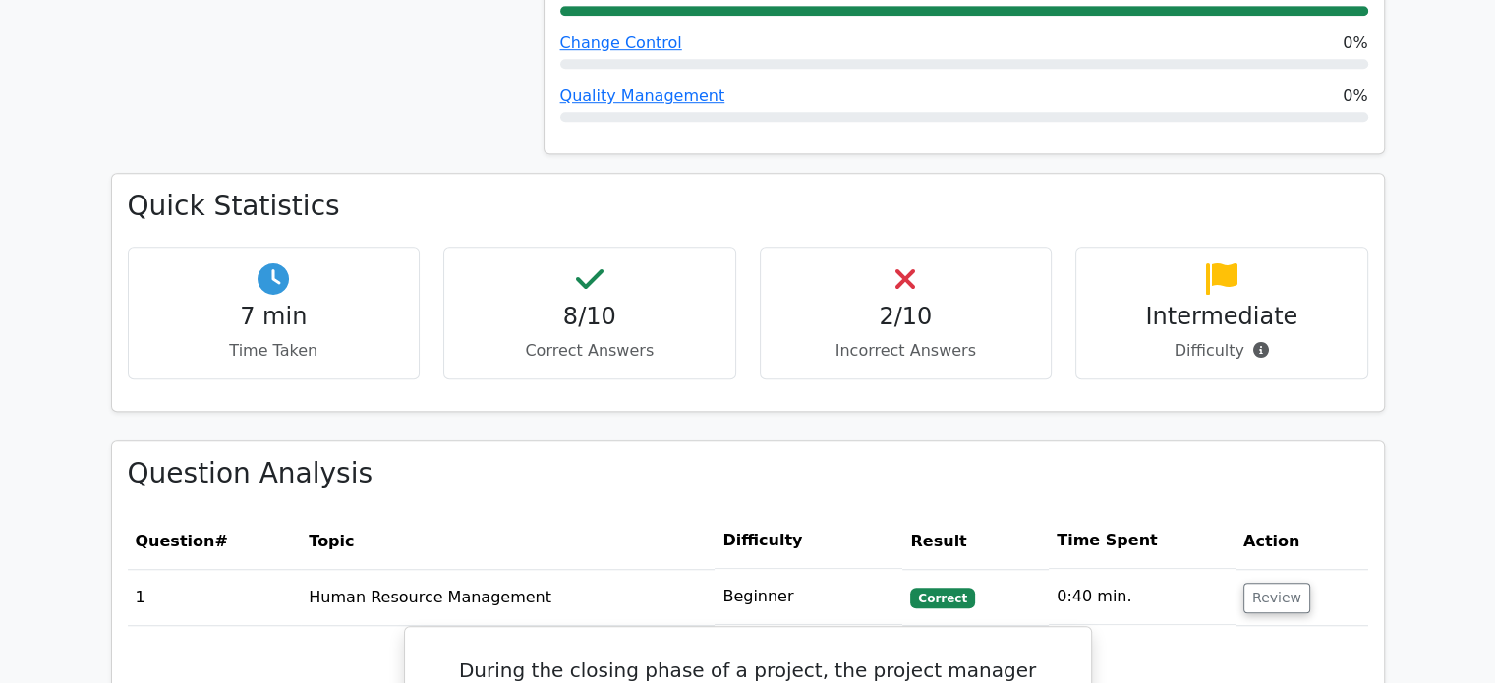
click at [946, 339] on p "Incorrect Answers" at bounding box center [906, 351] width 259 height 24
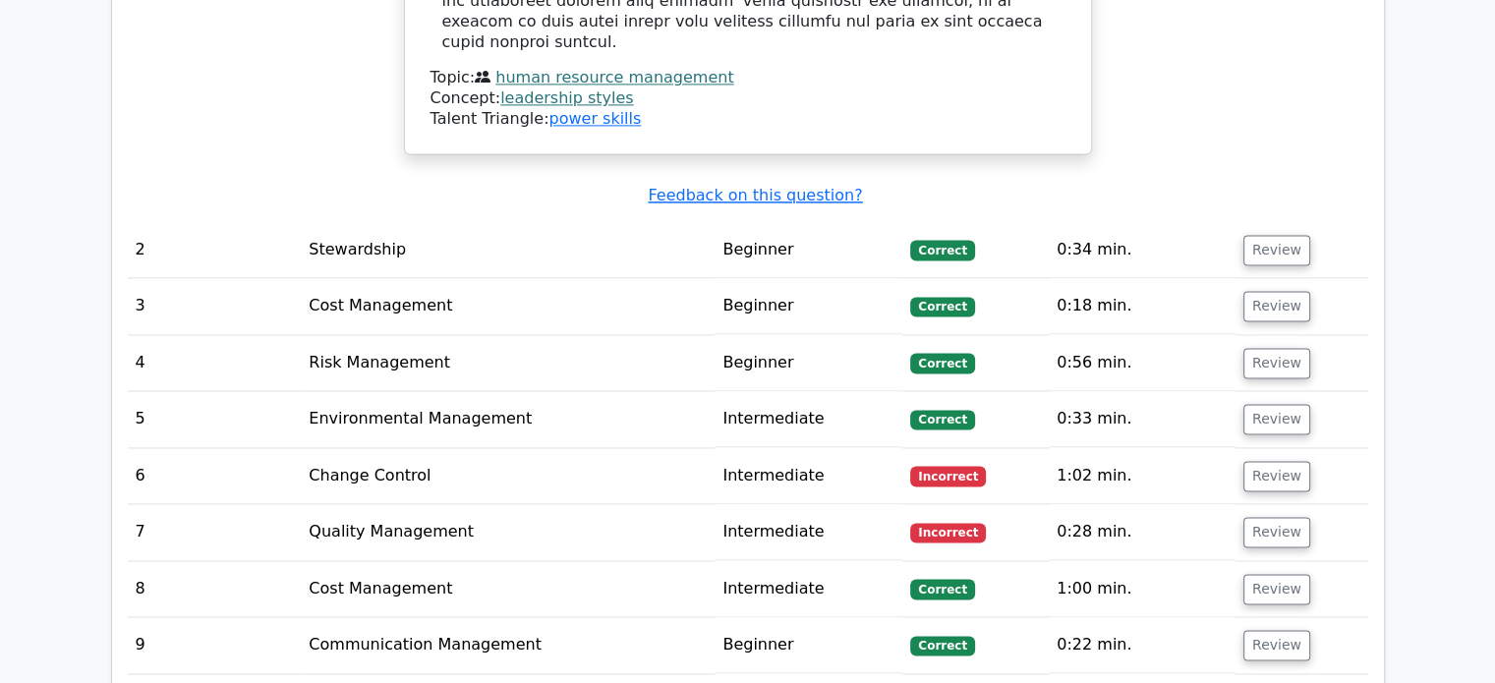
scroll to position [2809, 0]
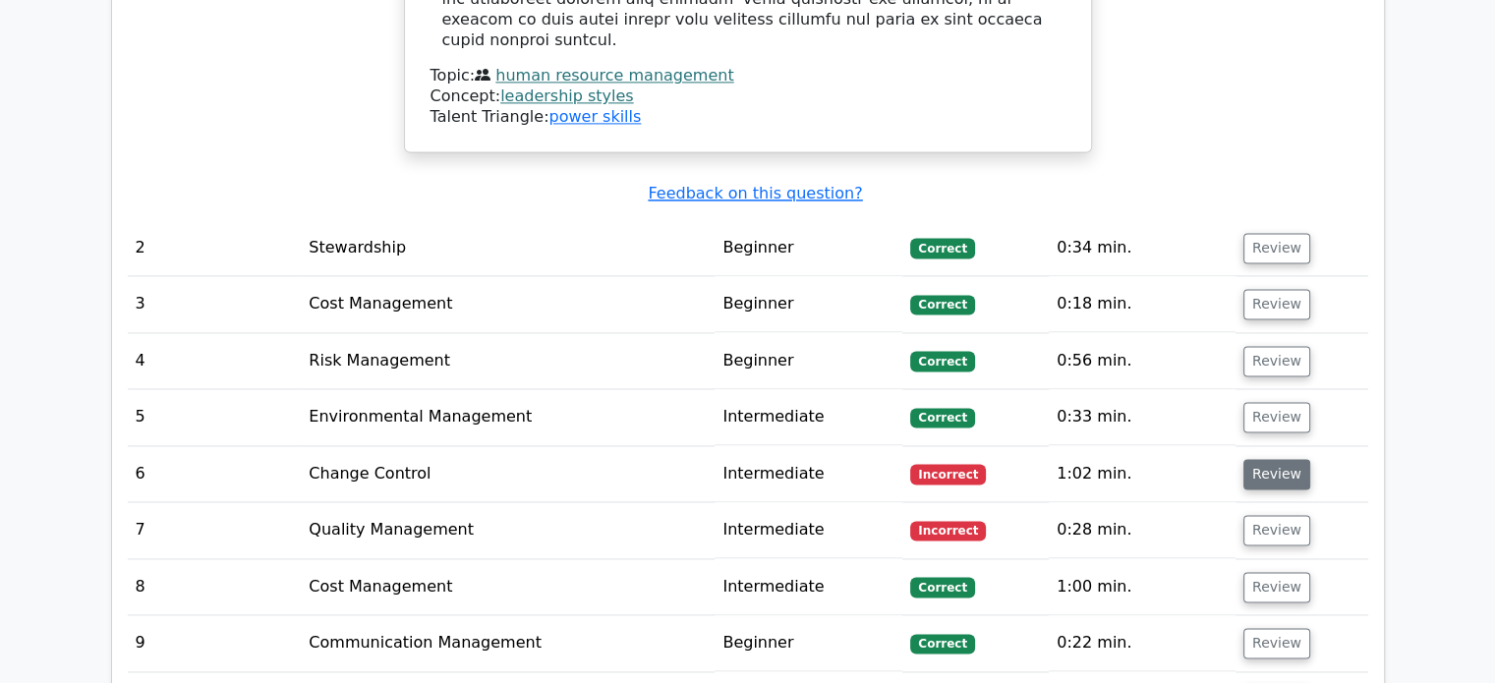
click at [1255, 459] on button "Review" at bounding box center [1276, 474] width 67 height 30
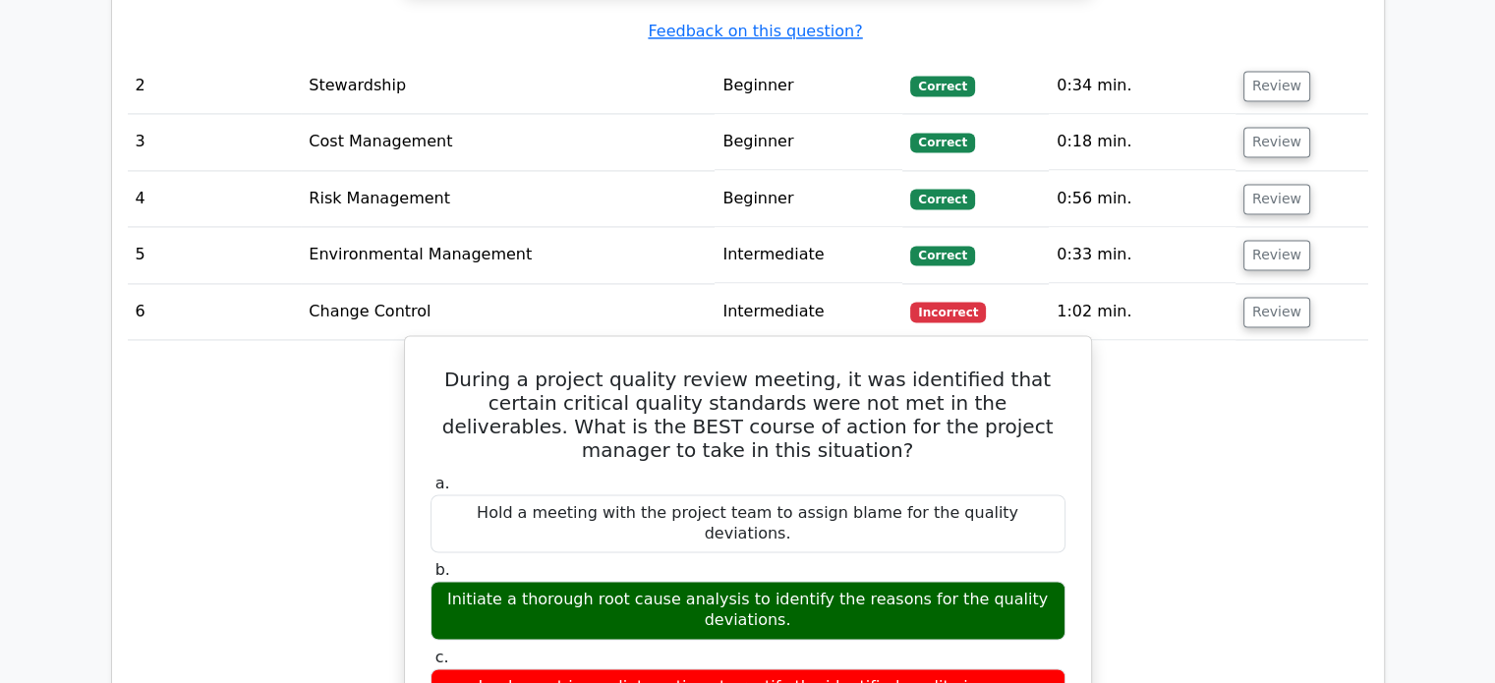
scroll to position [2970, 0]
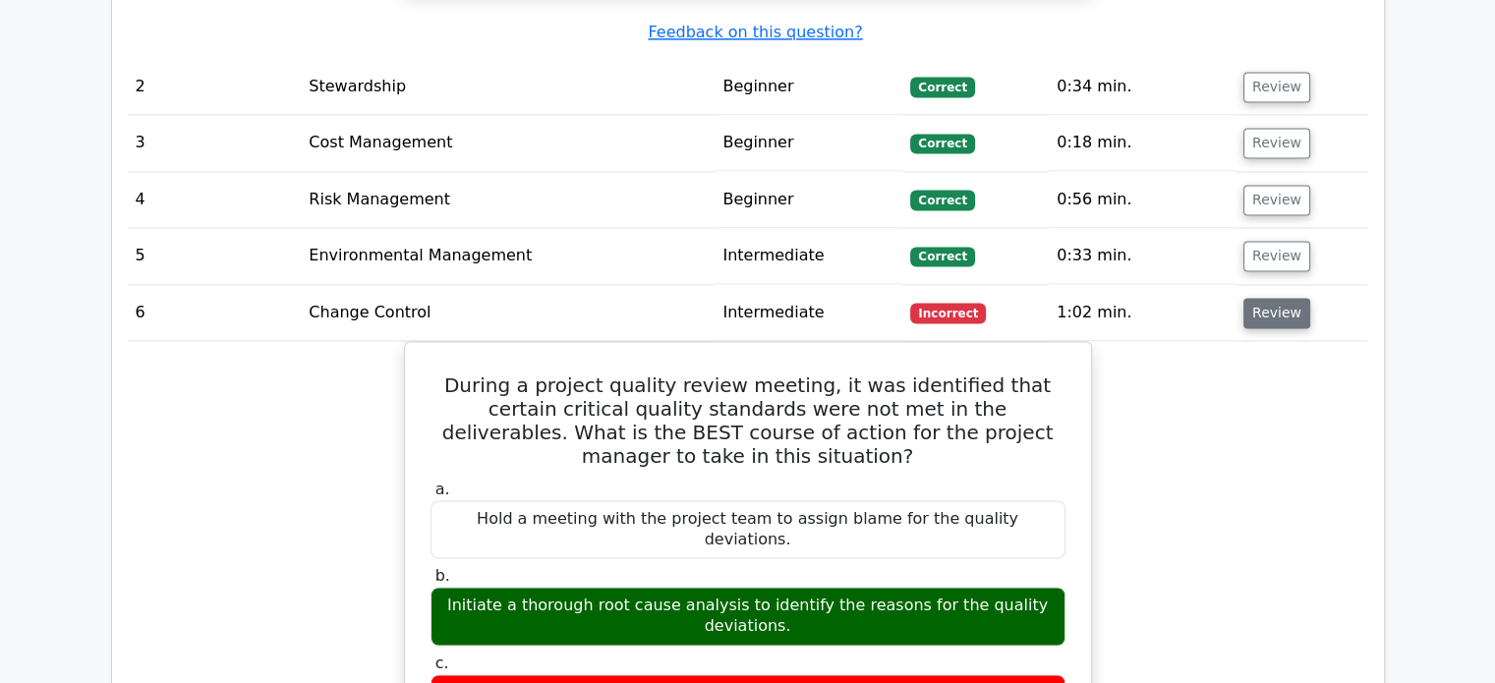
click at [1266, 298] on button "Review" at bounding box center [1276, 313] width 67 height 30
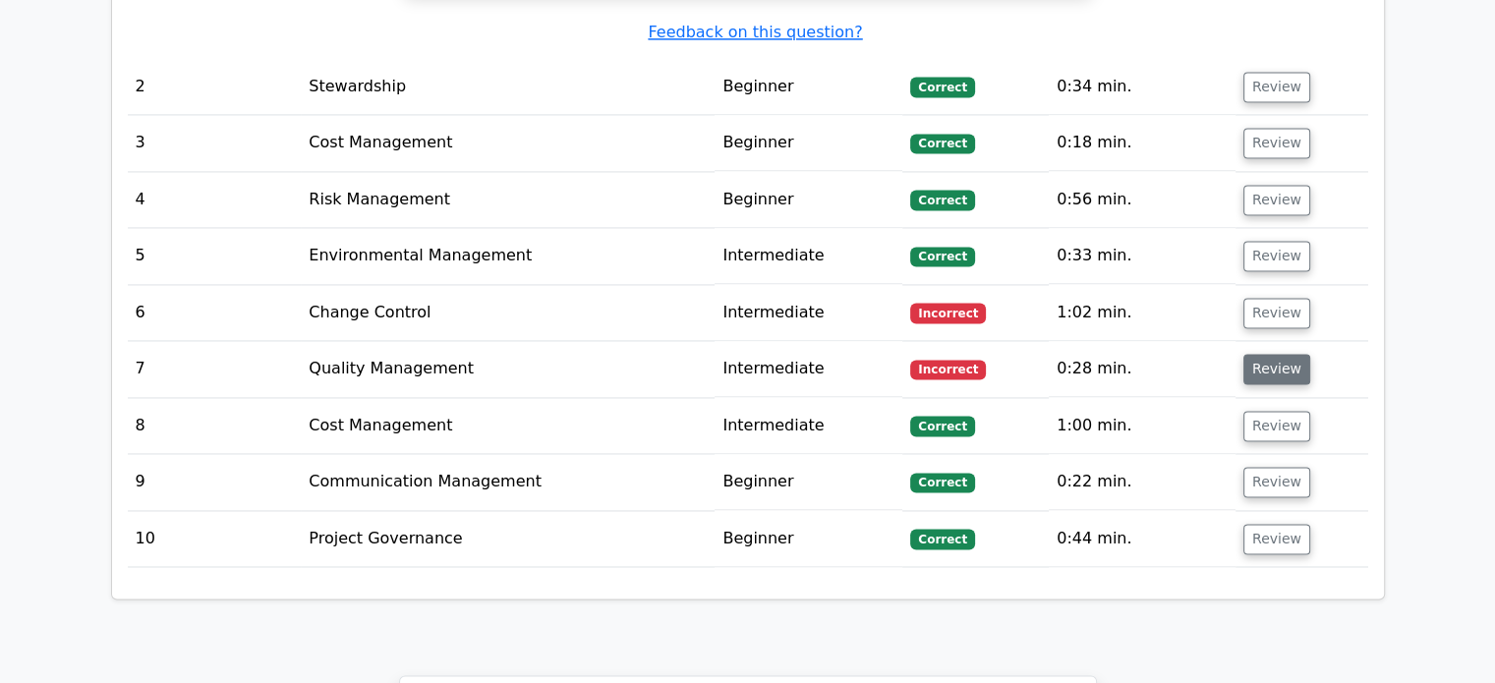
click at [1278, 354] on button "Review" at bounding box center [1276, 369] width 67 height 30
click at [1266, 354] on button "Review" at bounding box center [1276, 369] width 67 height 30
click at [1002, 341] on td "Incorrect" at bounding box center [975, 369] width 146 height 56
click at [1268, 354] on button "Review" at bounding box center [1276, 369] width 67 height 30
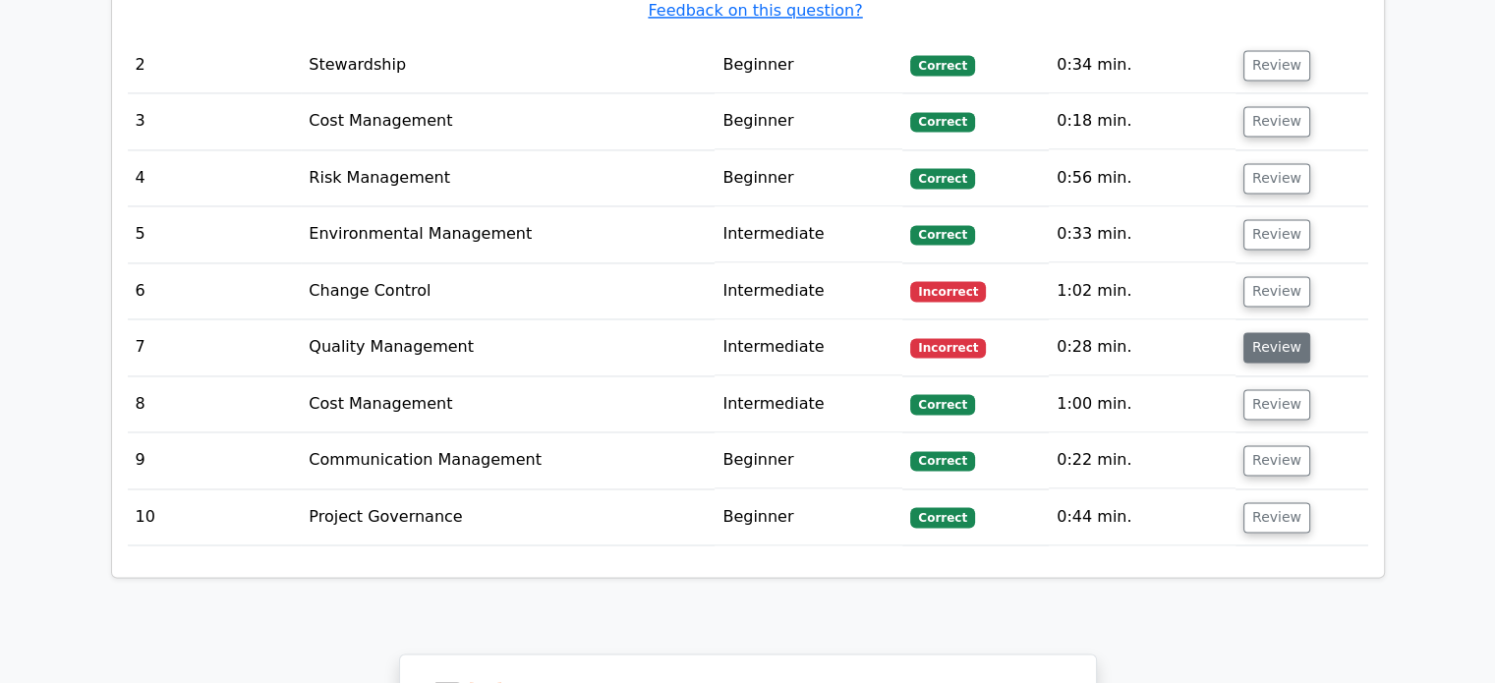
scroll to position [2933, 0]
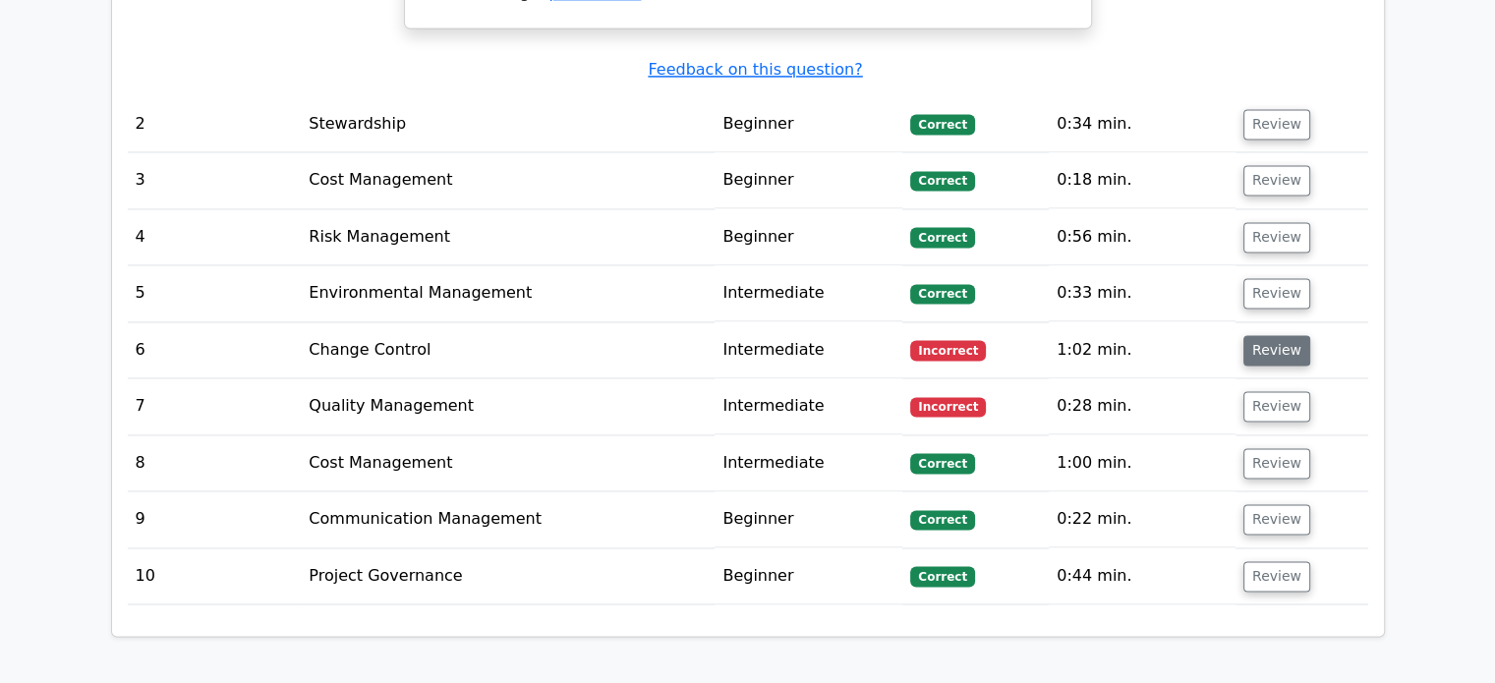
click at [1243, 335] on button "Review" at bounding box center [1276, 350] width 67 height 30
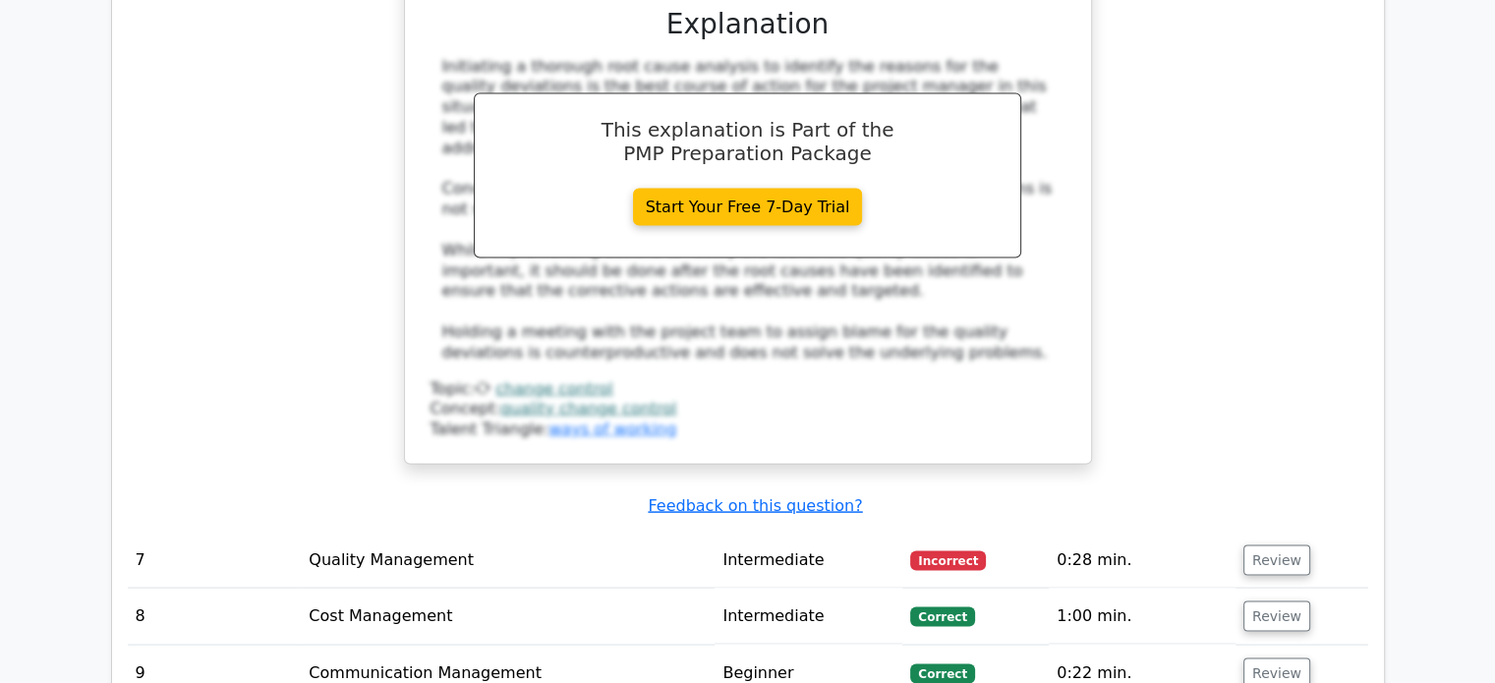
scroll to position [3771, 0]
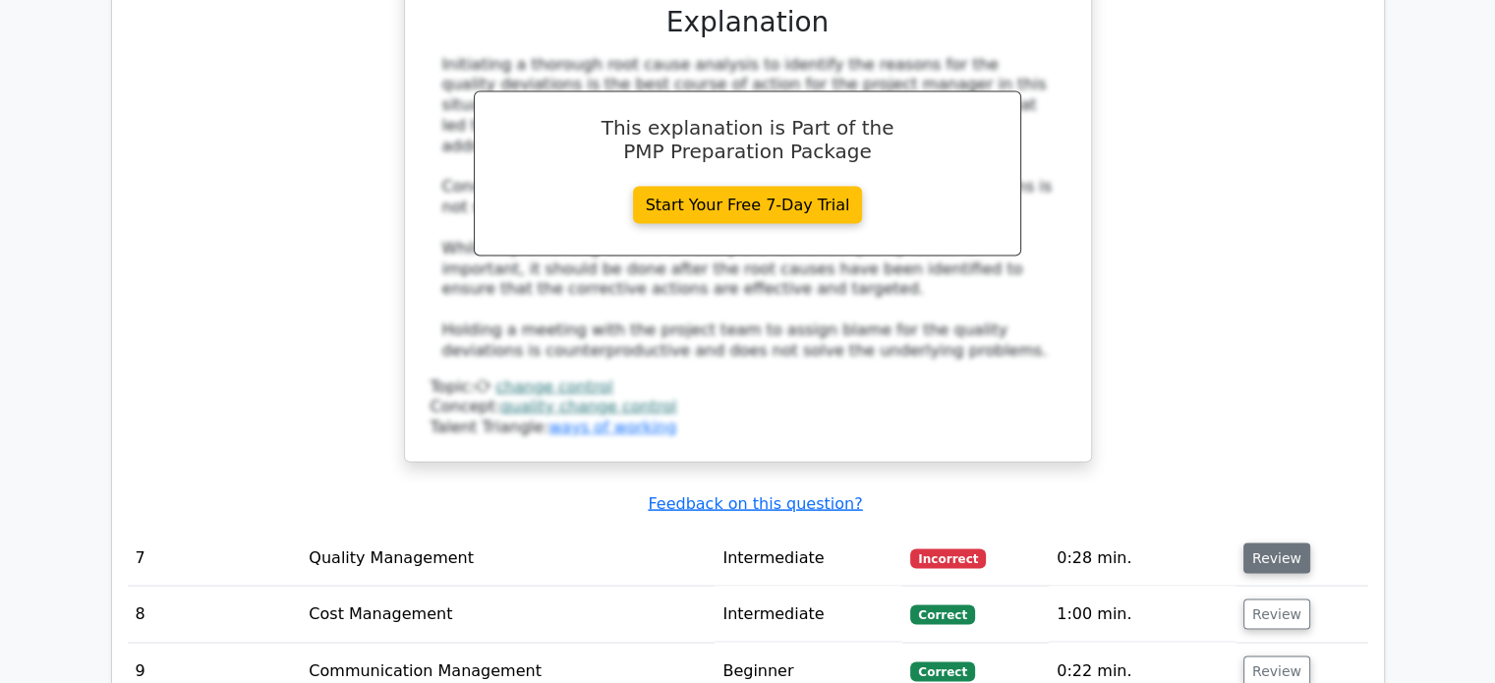
click at [1277, 544] on button "Review" at bounding box center [1276, 559] width 67 height 30
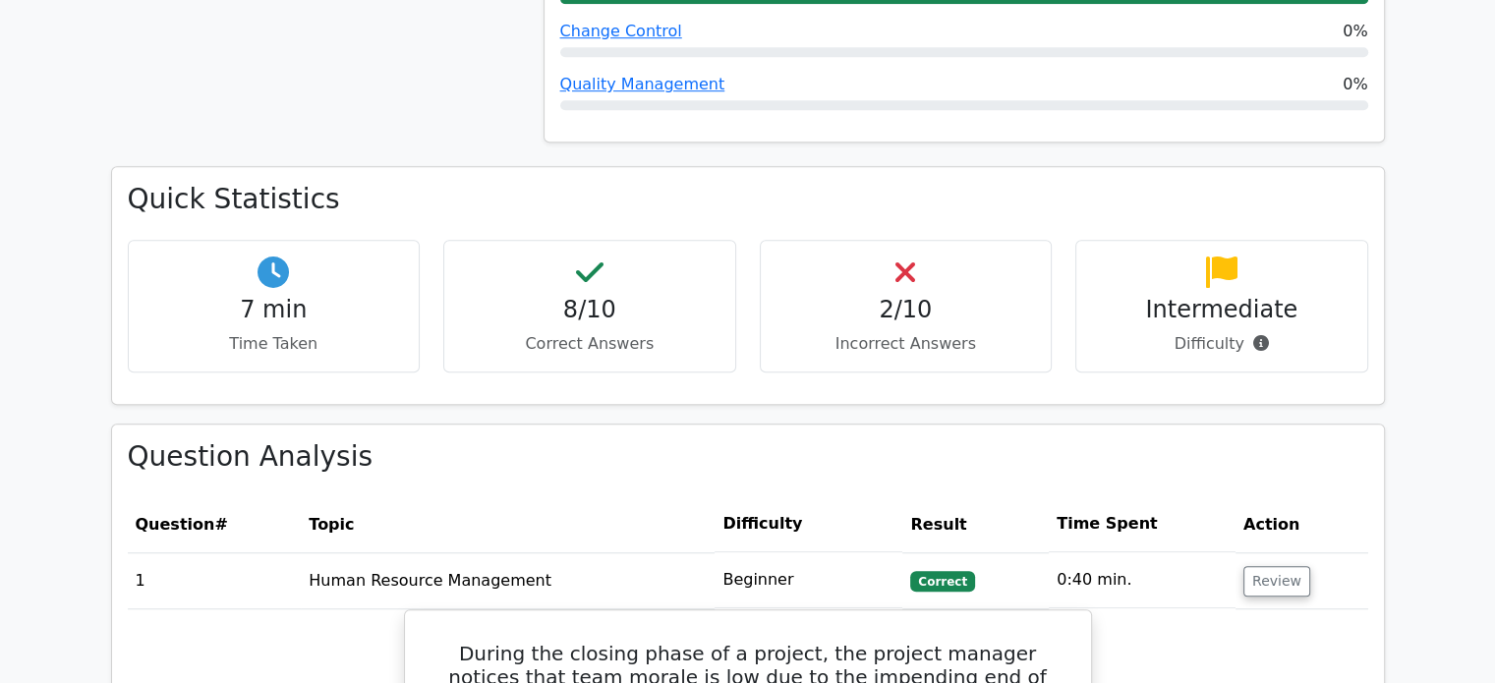
scroll to position [1299, 0]
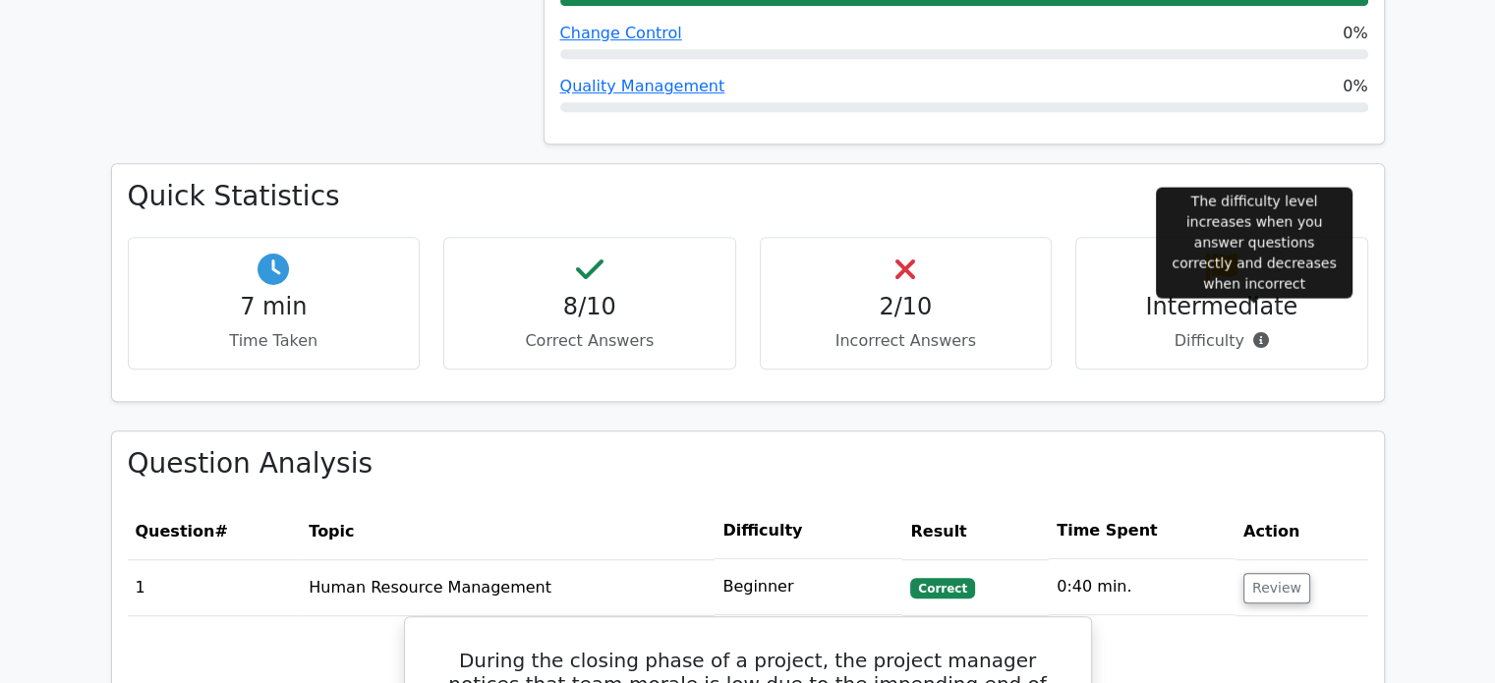
click at [1256, 332] on icon at bounding box center [1261, 340] width 16 height 16
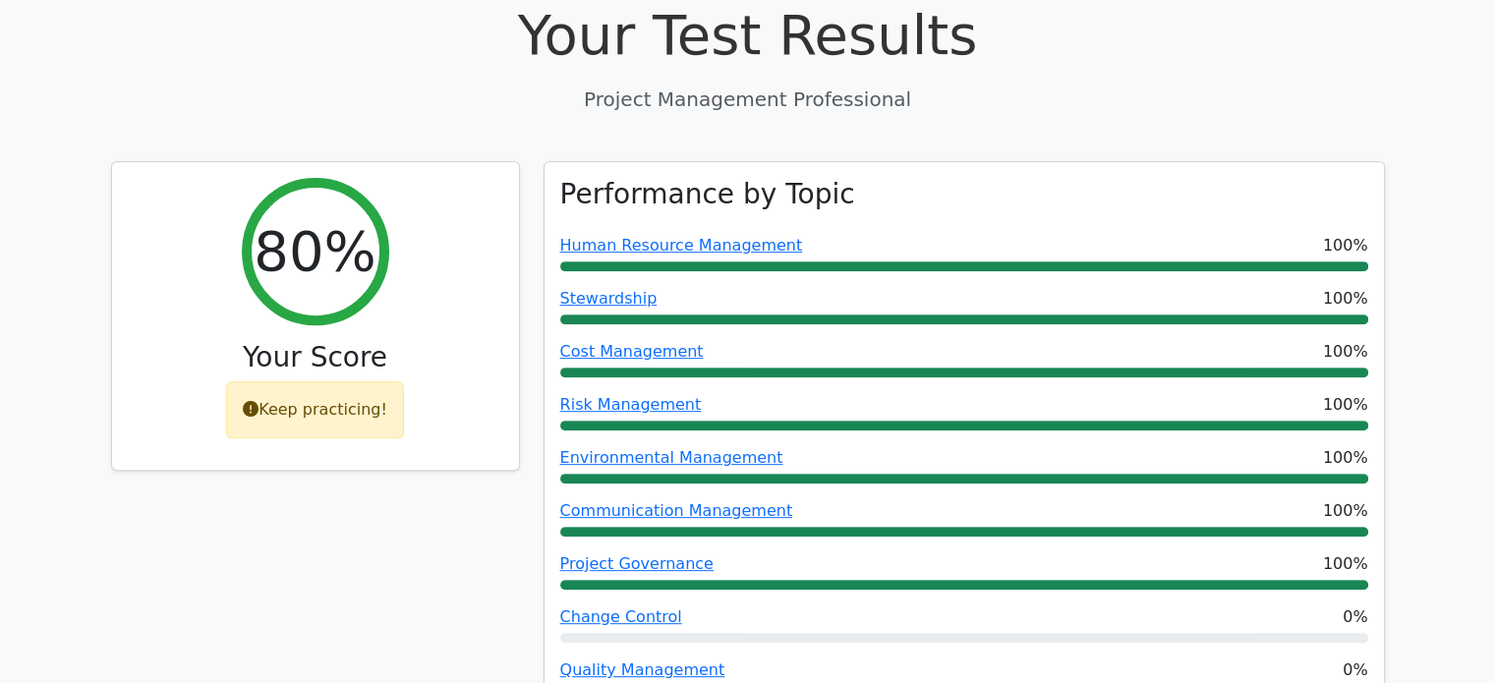
scroll to position [716, 0]
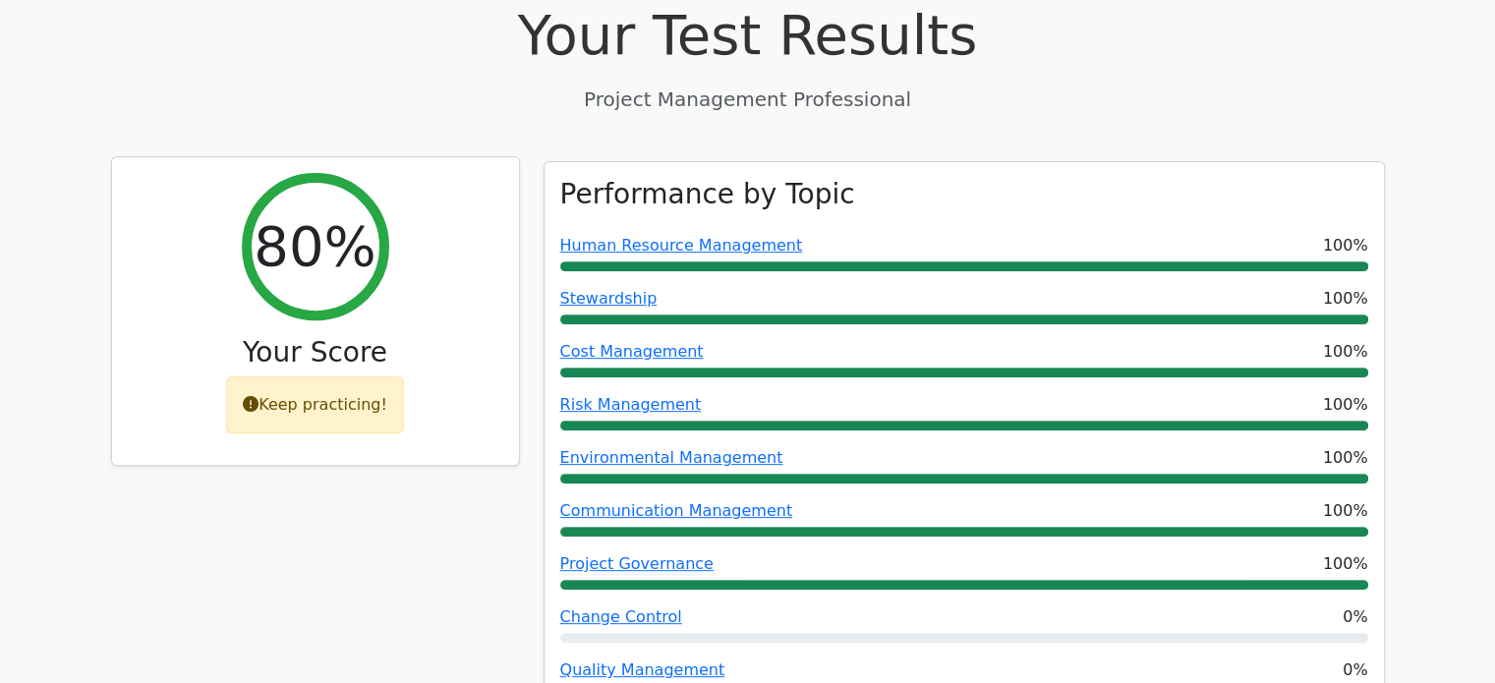
click at [259, 396] on icon at bounding box center [251, 404] width 16 height 16
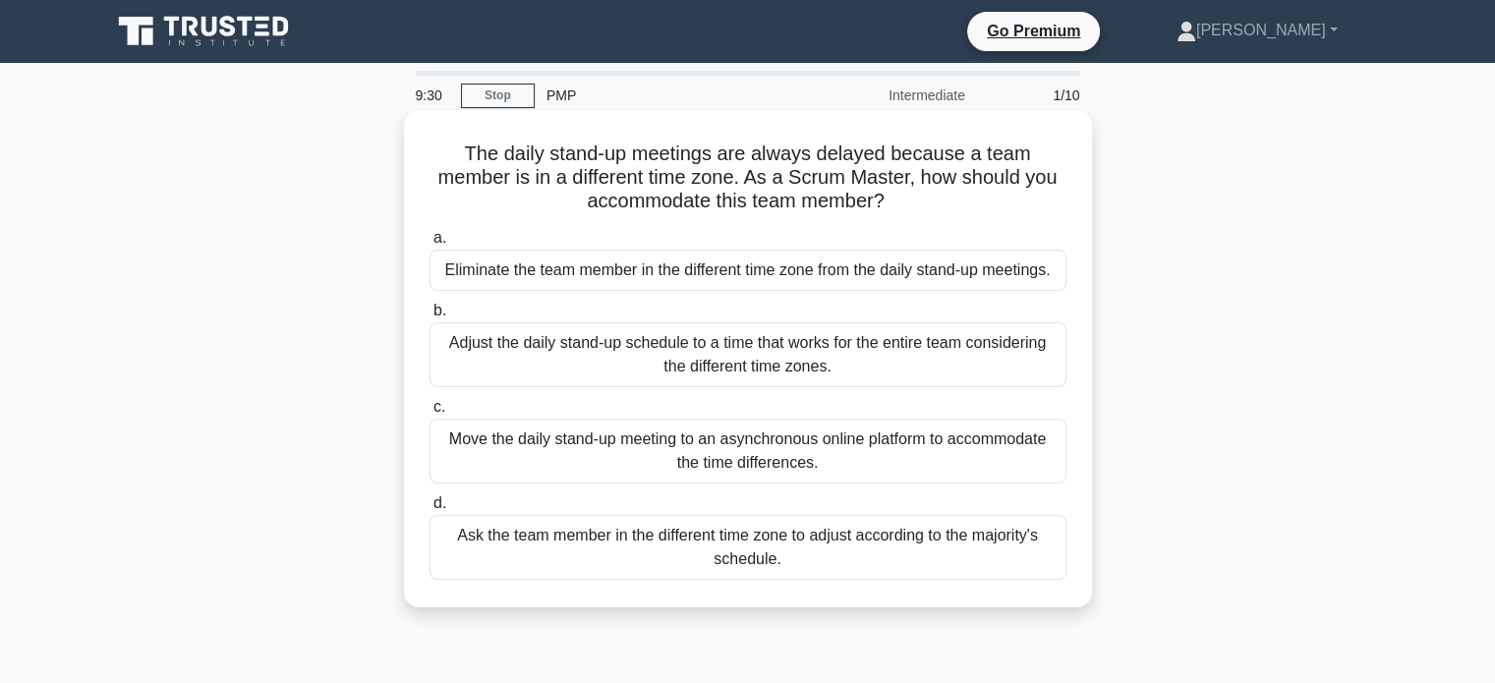
click at [792, 353] on div "Adjust the daily stand-up schedule to a time that works for the entire team con…" at bounding box center [748, 354] width 637 height 65
click at [430, 317] on input "b. Adjust the daily stand-up schedule to a time that works for the entire team …" at bounding box center [430, 311] width 0 height 13
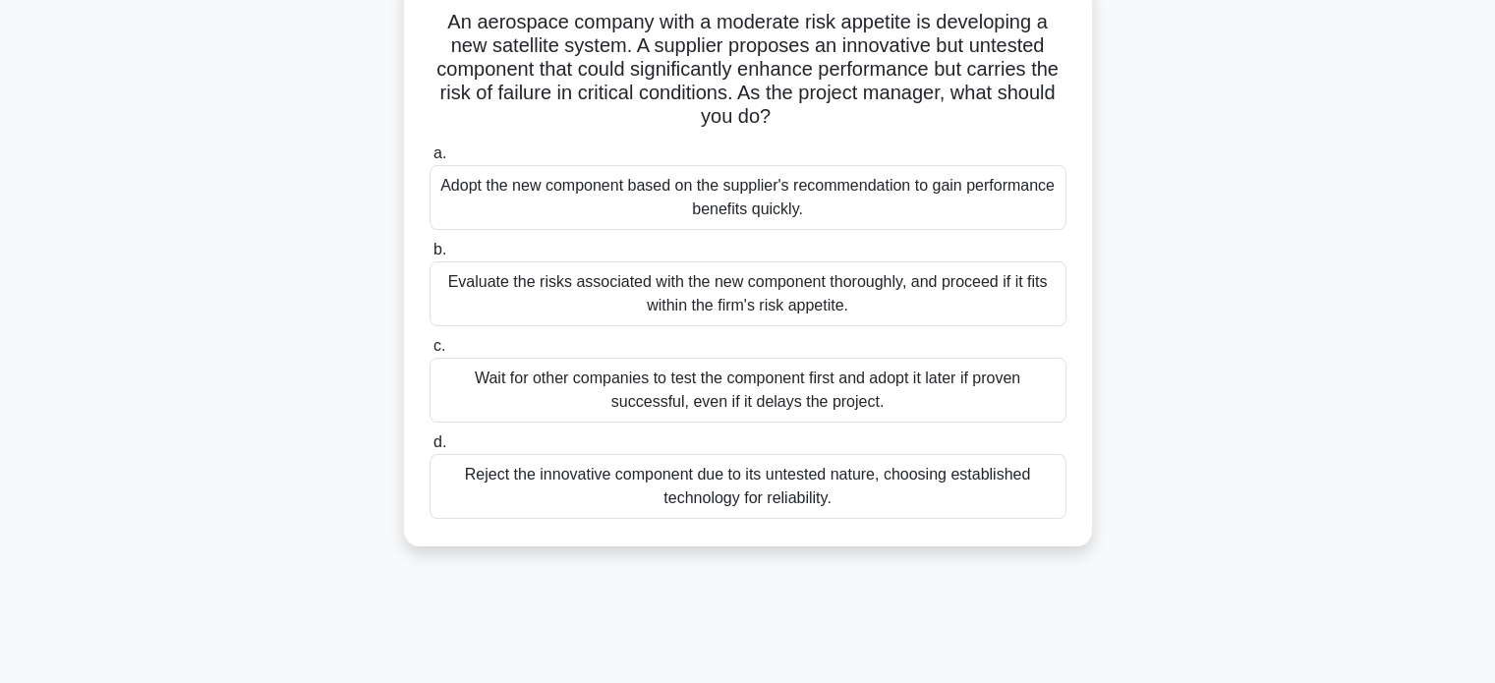
scroll to position [151, 0]
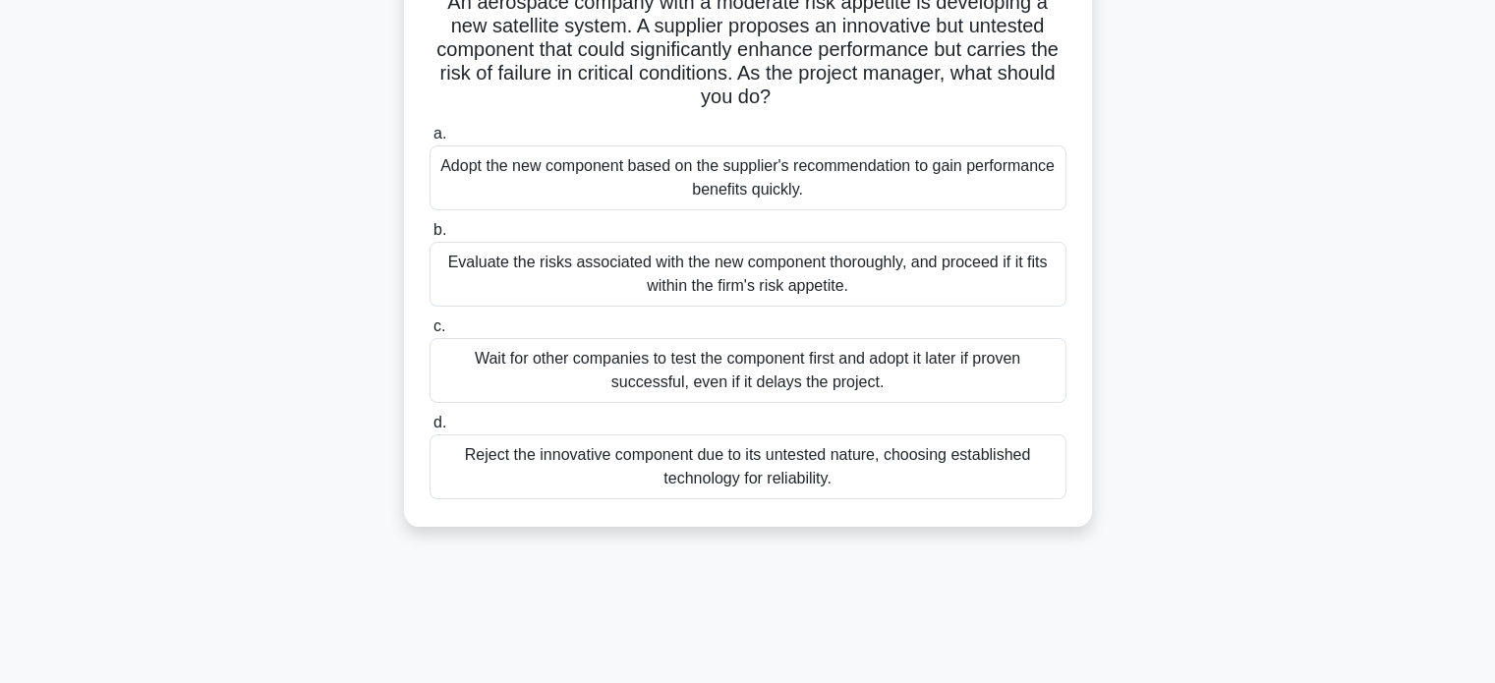
click at [839, 266] on div "Evaluate the risks associated with the new component thoroughly, and proceed if…" at bounding box center [748, 274] width 637 height 65
click at [430, 237] on input "b. Evaluate the risks associated with the new component thoroughly, and proceed…" at bounding box center [430, 230] width 0 height 13
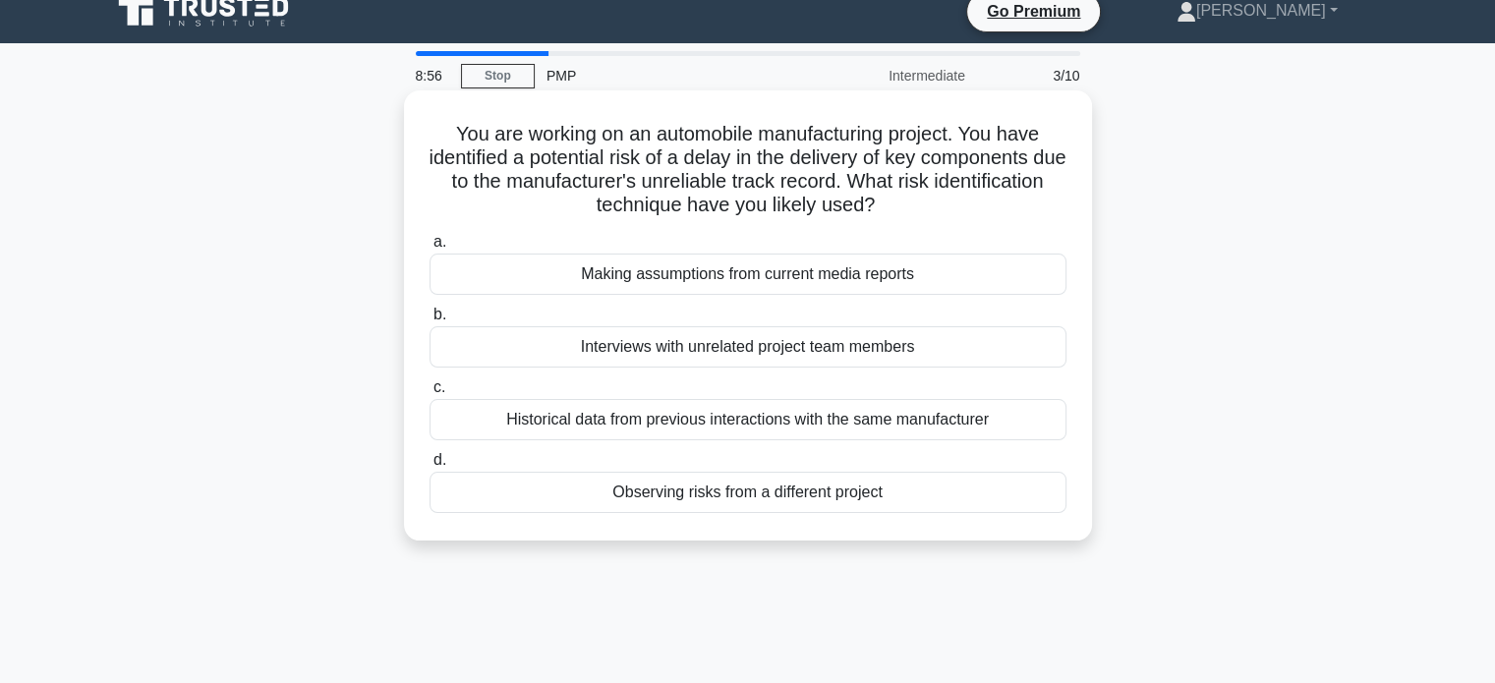
scroll to position [0, 0]
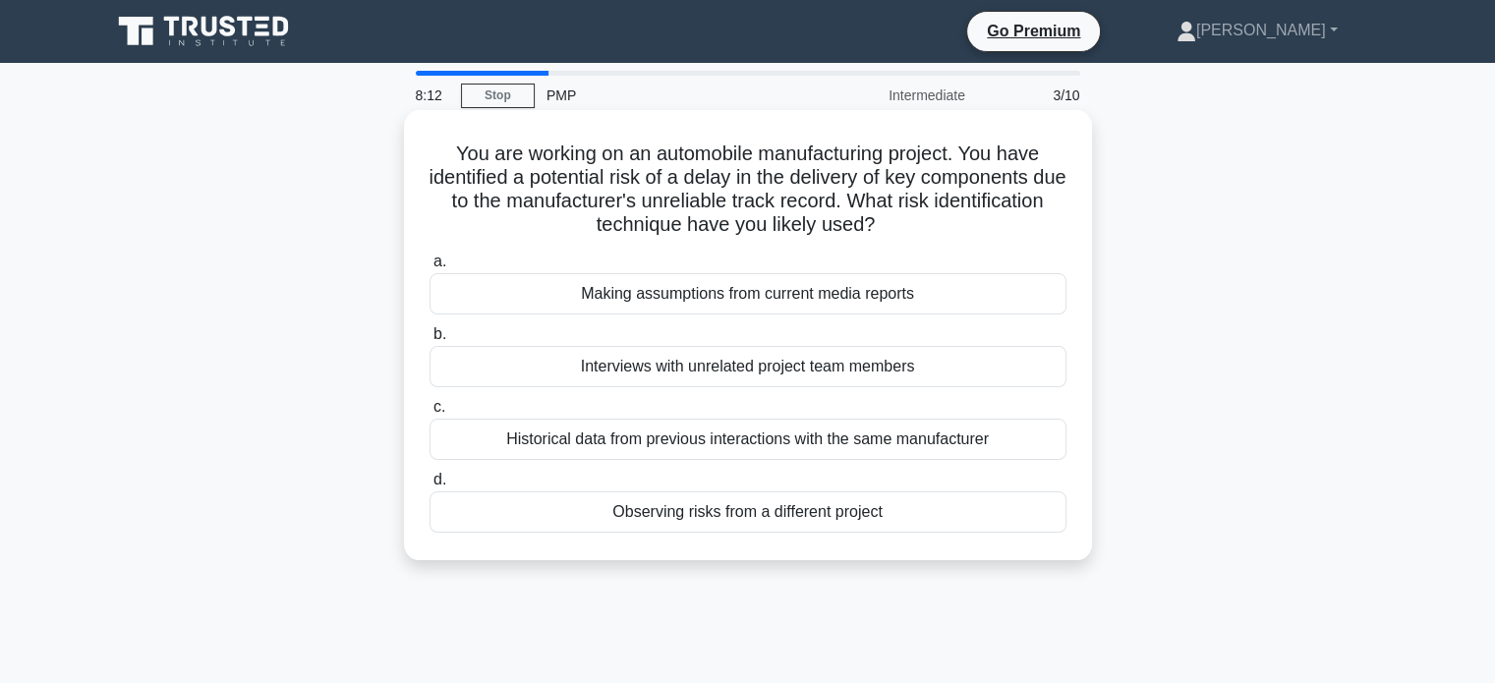
click at [967, 446] on div "Historical data from previous interactions with the same manufacturer" at bounding box center [748, 439] width 637 height 41
click at [430, 414] on input "c. Historical data from previous interactions with the same manufacturer" at bounding box center [430, 407] width 0 height 13
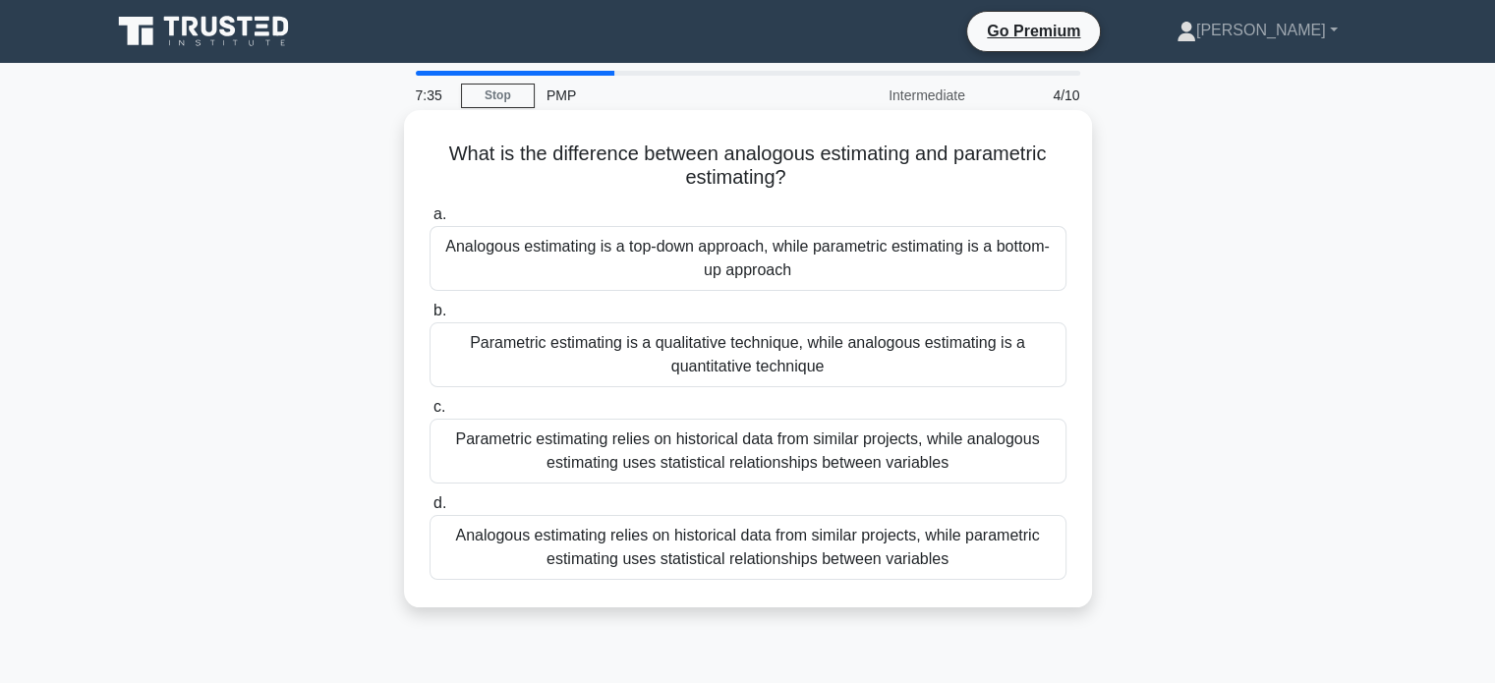
click at [991, 557] on div "Analogous estimating relies on historical data from similar projects, while par…" at bounding box center [748, 547] width 637 height 65
click at [430, 510] on input "d. Analogous estimating relies on historical data from similar projects, while …" at bounding box center [430, 503] width 0 height 13
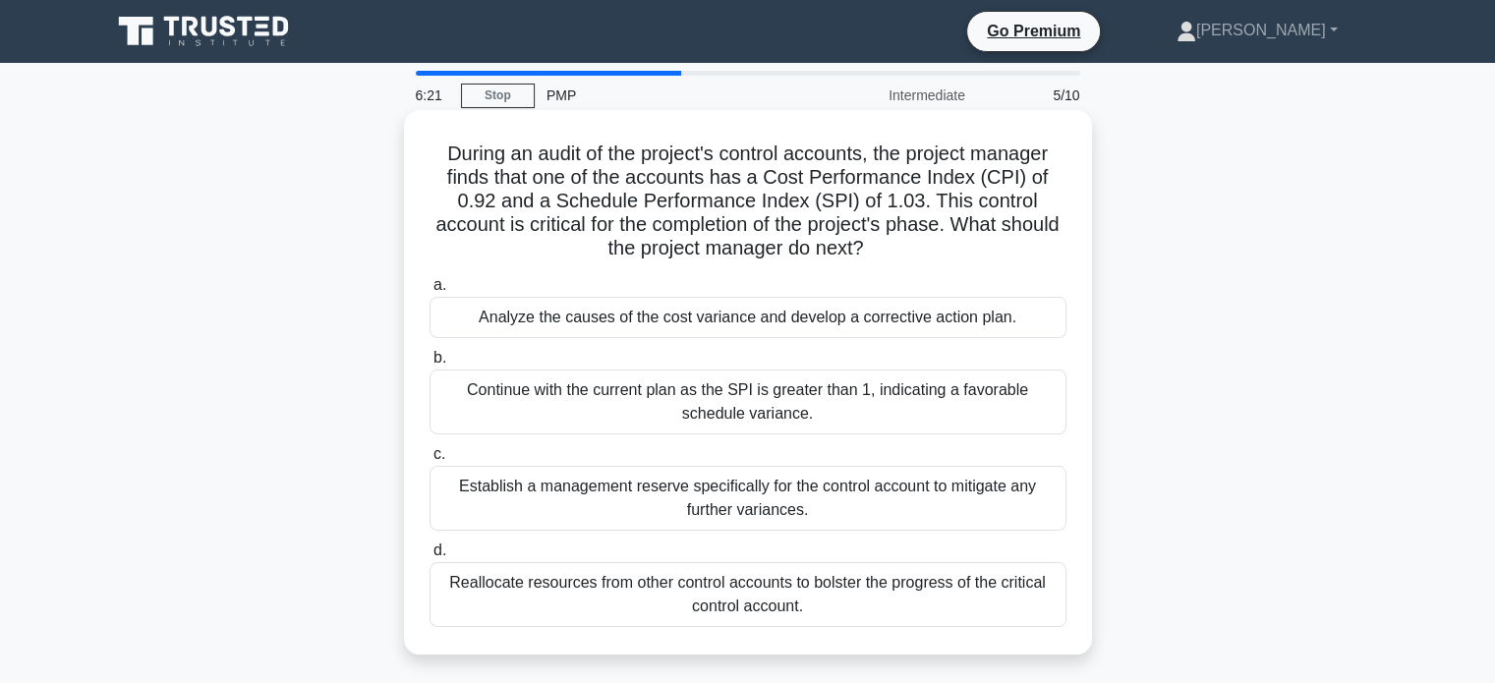
click at [944, 319] on div "Analyze the causes of the cost variance and develop a corrective action plan." at bounding box center [748, 317] width 637 height 41
click at [430, 292] on input "a. Analyze the causes of the cost variance and develop a corrective action plan." at bounding box center [430, 285] width 0 height 13
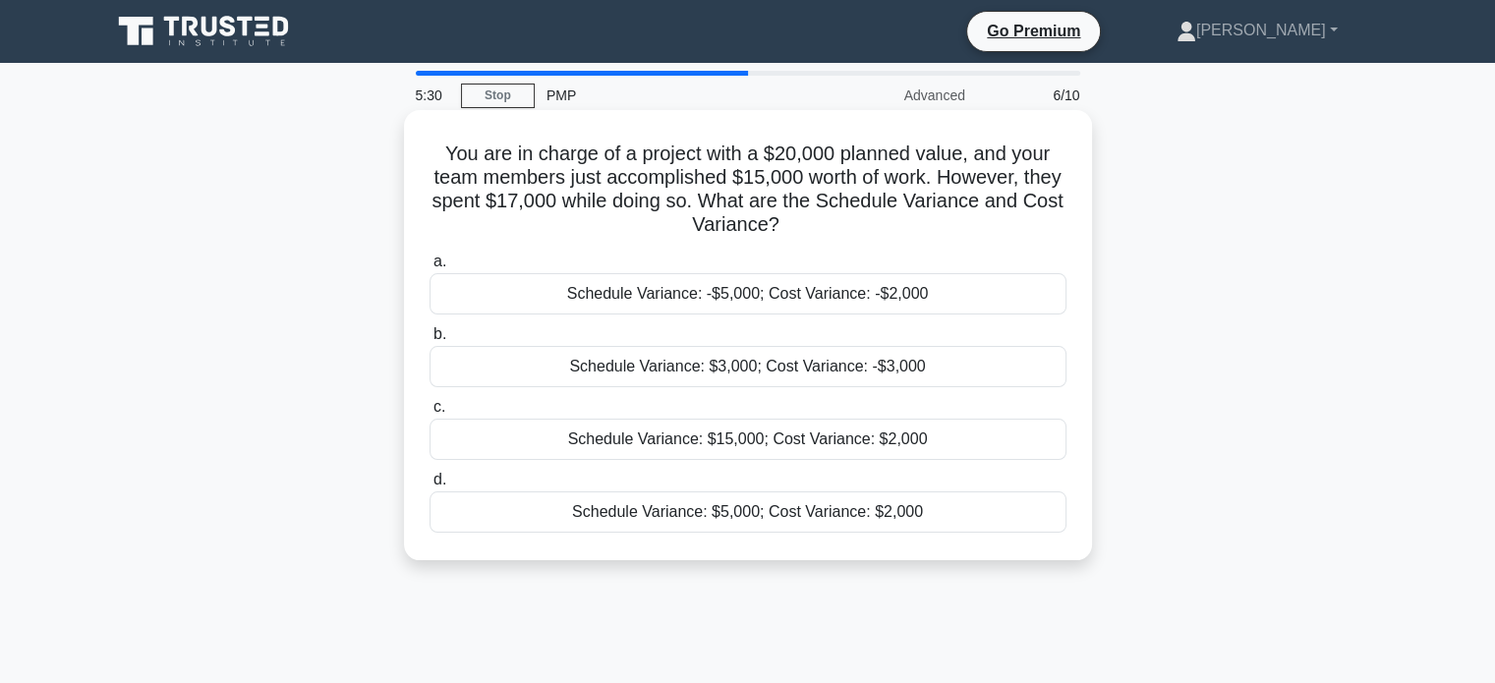
click at [943, 298] on div "Schedule Variance: -$5,000; Cost Variance: -$2,000" at bounding box center [748, 293] width 637 height 41
click at [430, 268] on input "a. Schedule Variance: -$5,000; Cost Variance: -$2,000" at bounding box center [430, 262] width 0 height 13
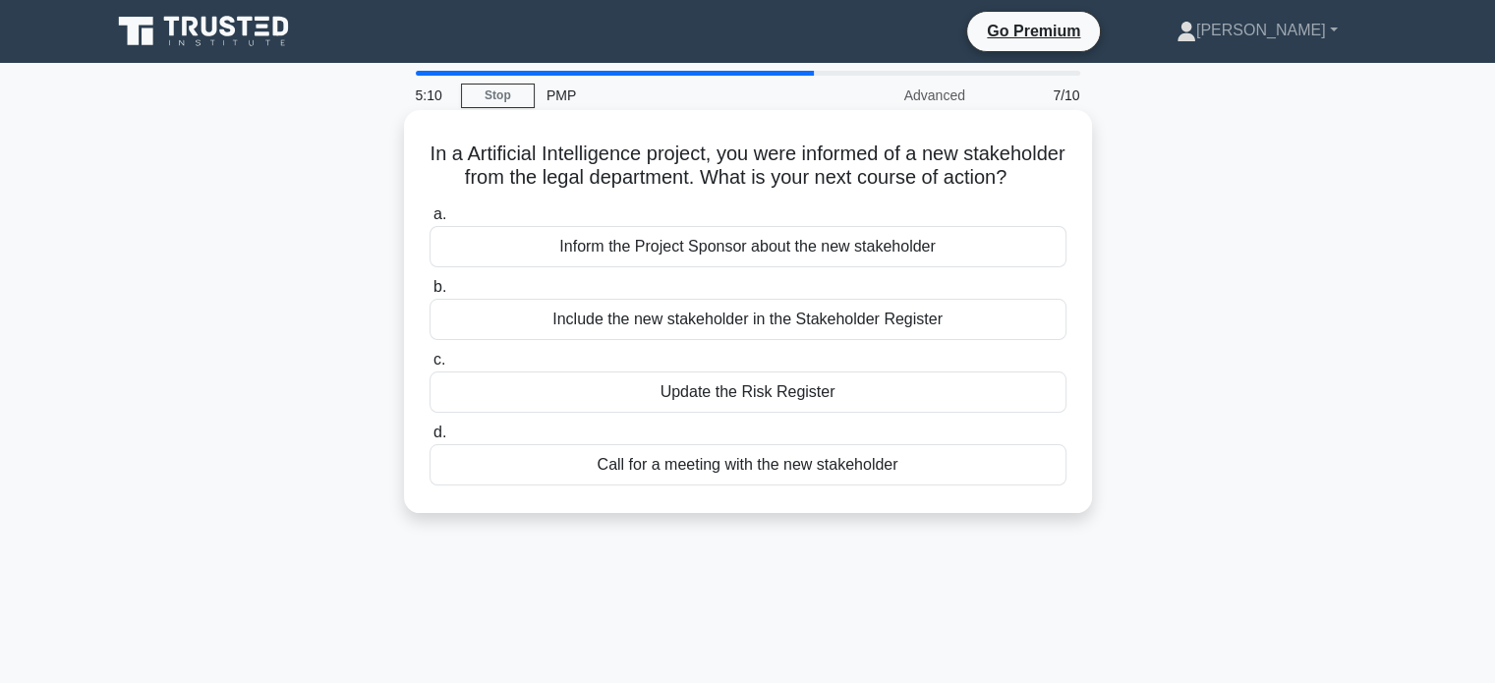
click at [853, 486] on div "Call for a meeting with the new stakeholder" at bounding box center [748, 464] width 637 height 41
click at [430, 439] on input "d. Call for a meeting with the new stakeholder" at bounding box center [430, 433] width 0 height 13
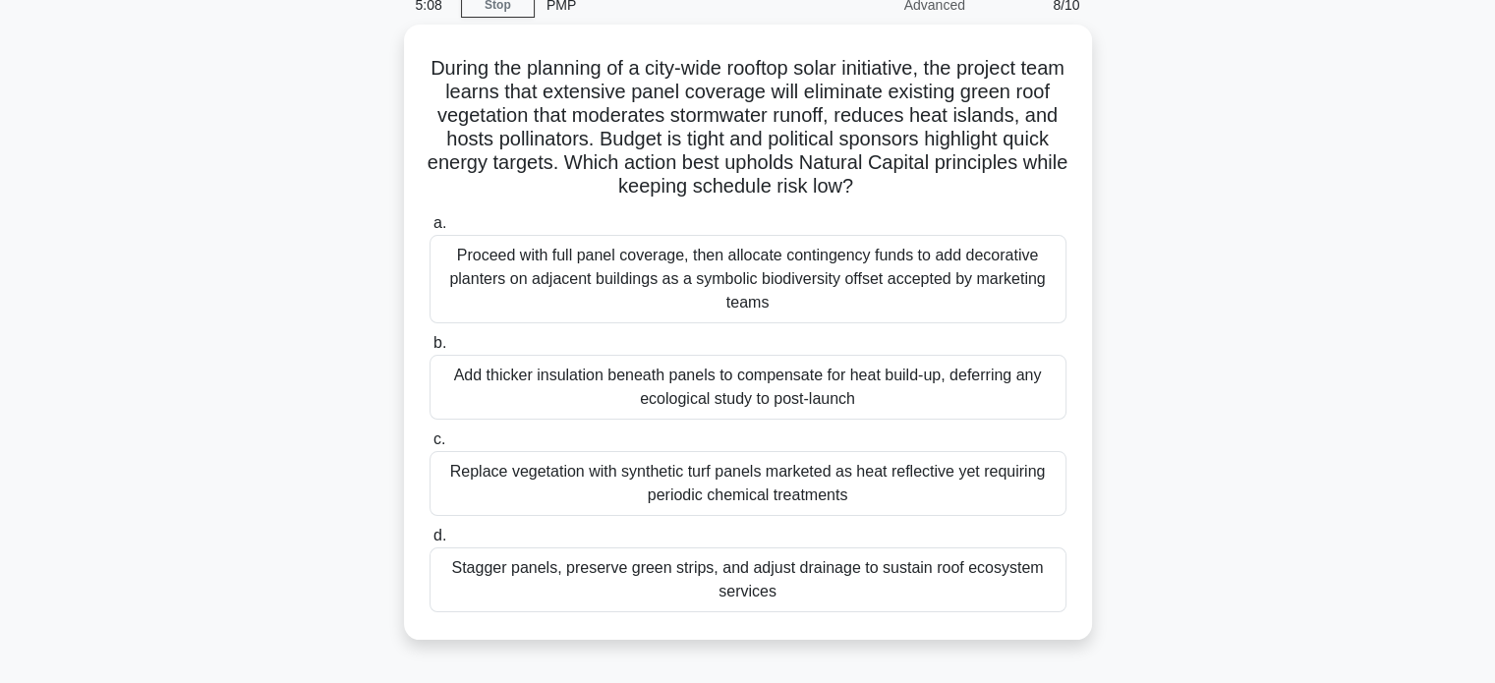
scroll to position [108, 0]
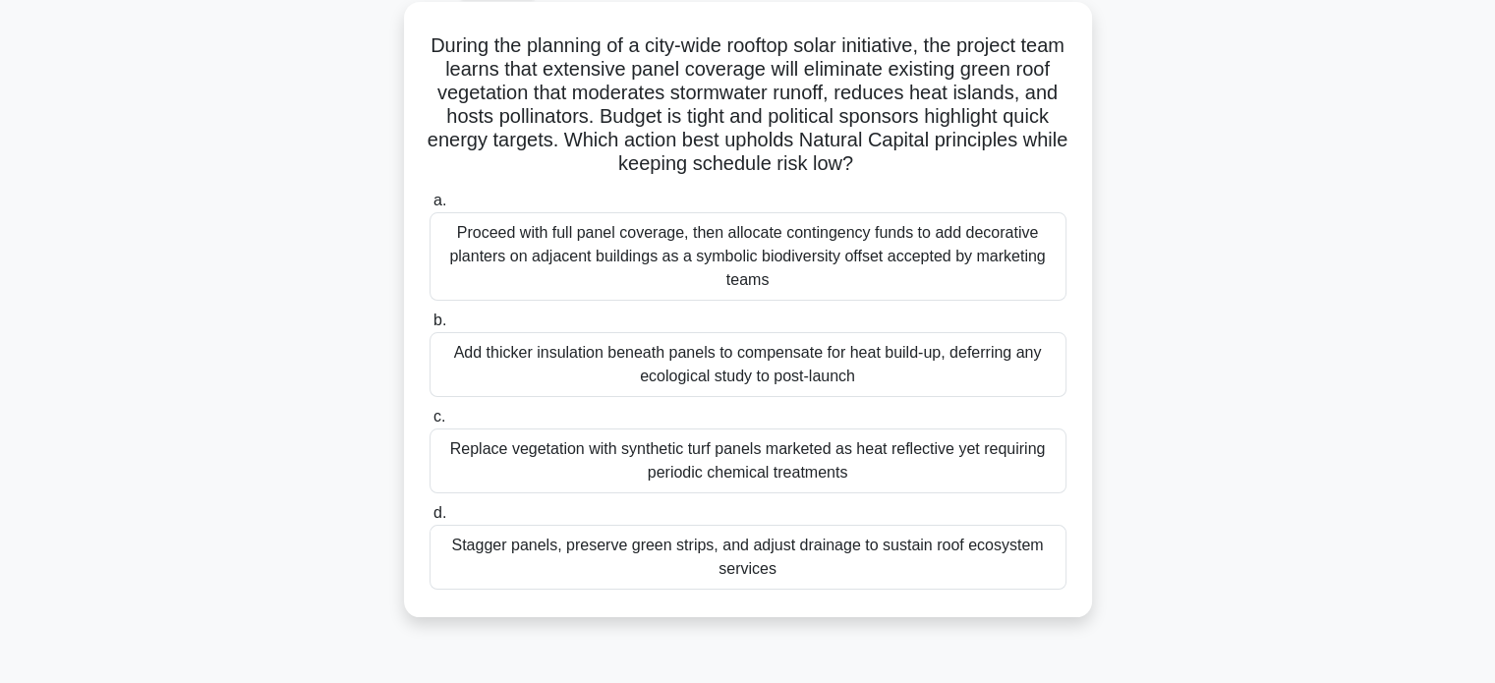
click at [1010, 564] on div "Stagger panels, preserve green strips, and adjust drainage to sustain roof ecos…" at bounding box center [748, 557] width 637 height 65
click at [430, 520] on input "d. Stagger panels, preserve green strips, and adjust drainage to sustain roof e…" at bounding box center [430, 513] width 0 height 13
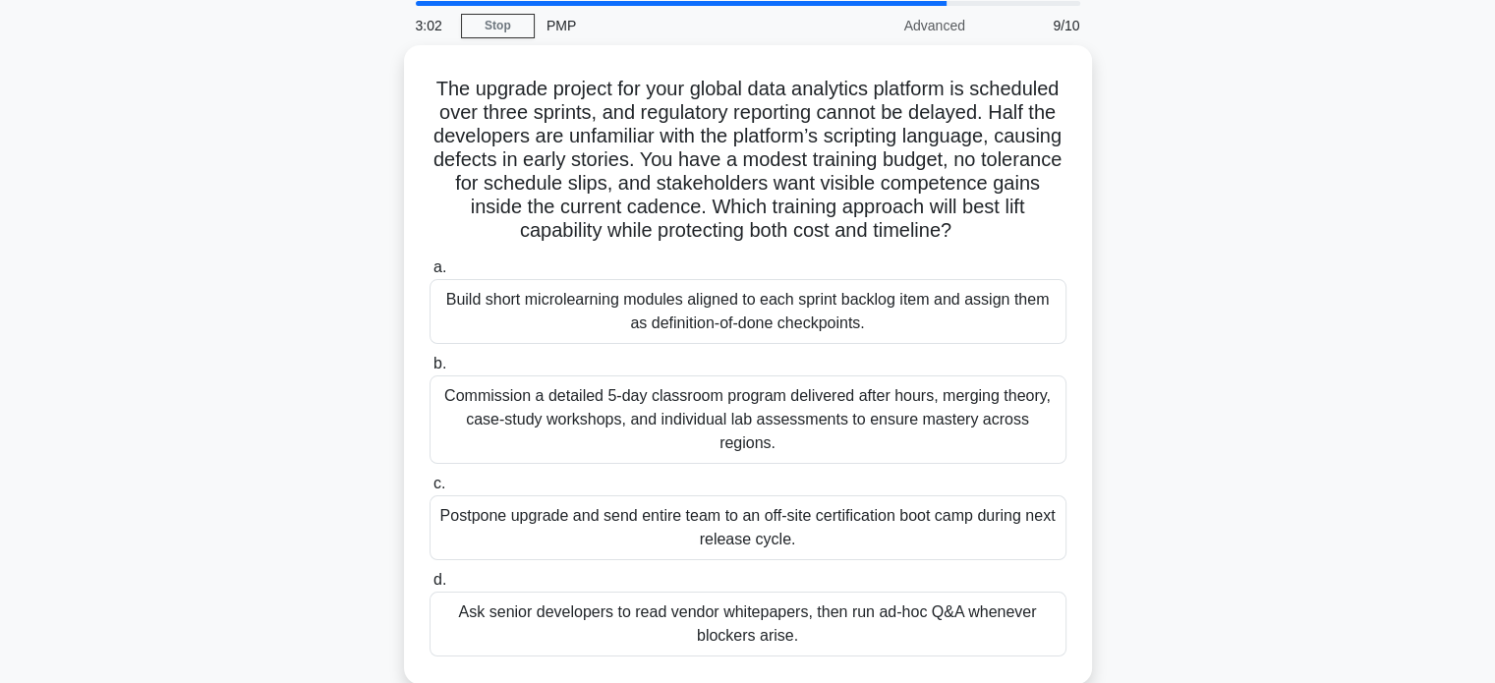
scroll to position [68, 0]
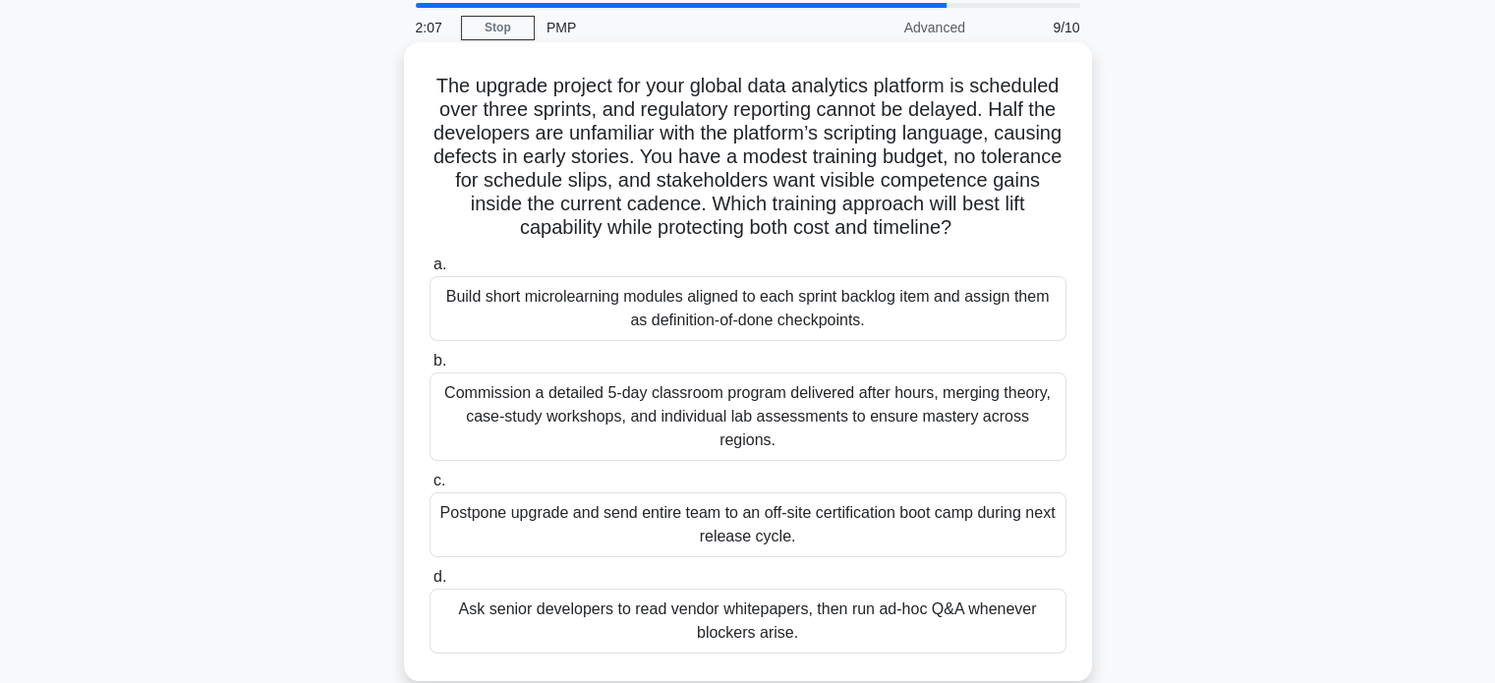
click at [991, 303] on div "Build short microlearning modules aligned to each sprint backlog item and assig…" at bounding box center [748, 308] width 637 height 65
click at [430, 271] on input "a. Build short microlearning modules aligned to each sprint backlog item and as…" at bounding box center [430, 265] width 0 height 13
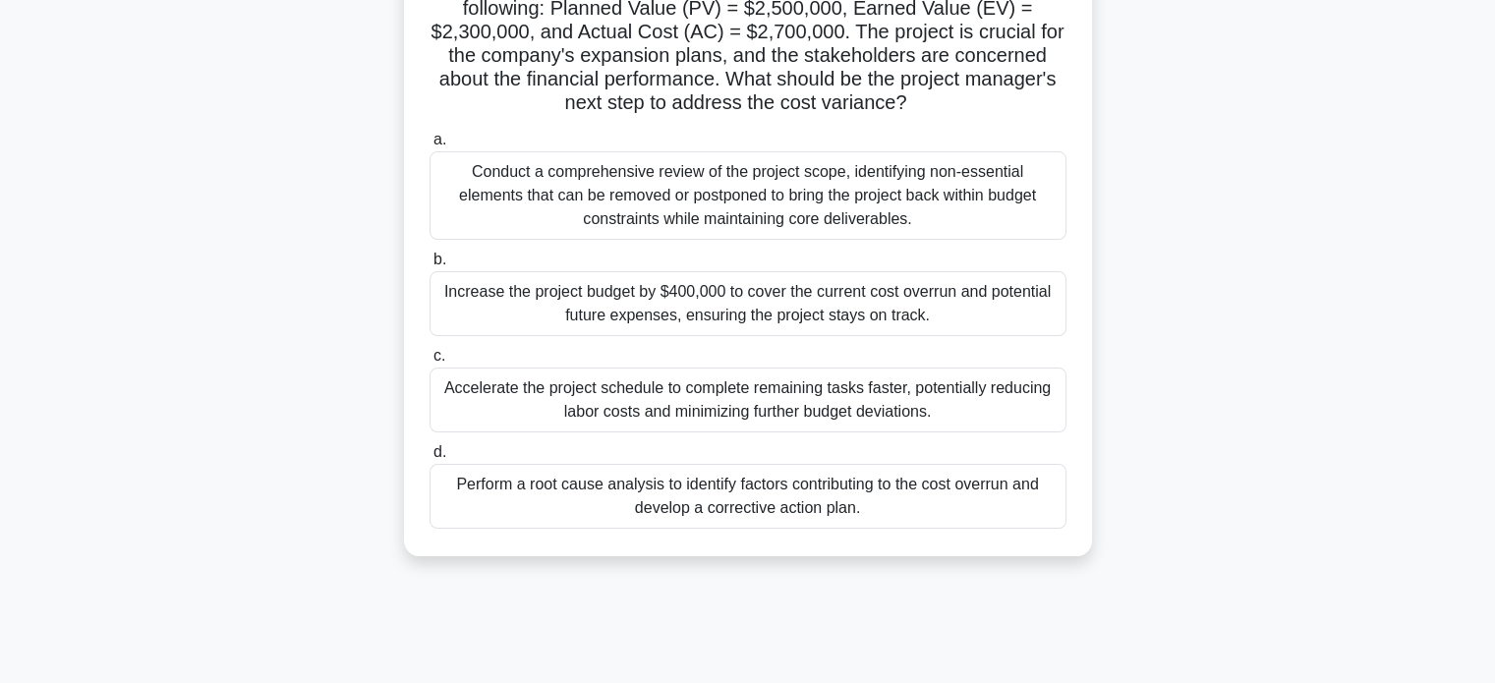
scroll to position [185, 0]
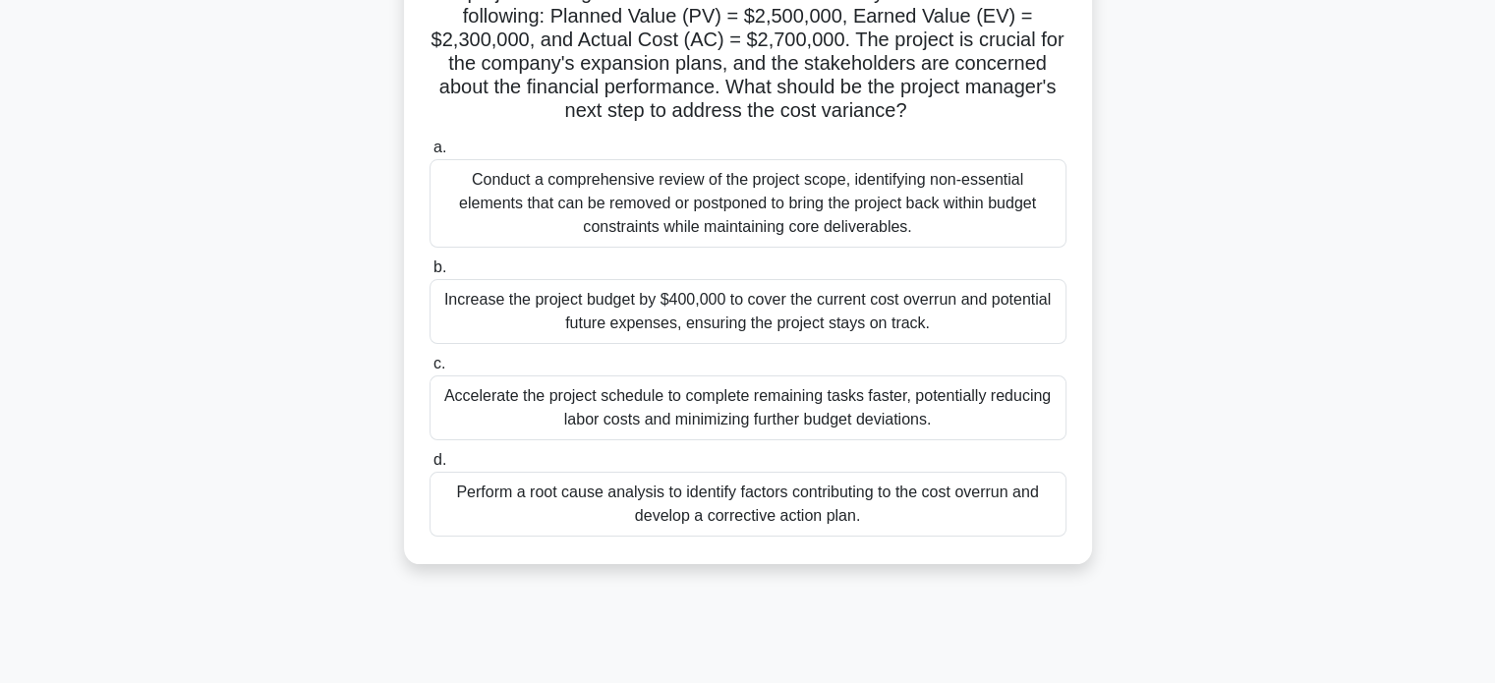
click at [1034, 422] on div "Accelerate the project schedule to complete remaining tasks faster, potentially…" at bounding box center [748, 407] width 637 height 65
click at [430, 371] on input "c. Accelerate the project schedule to complete remaining tasks faster, potentia…" at bounding box center [430, 364] width 0 height 13
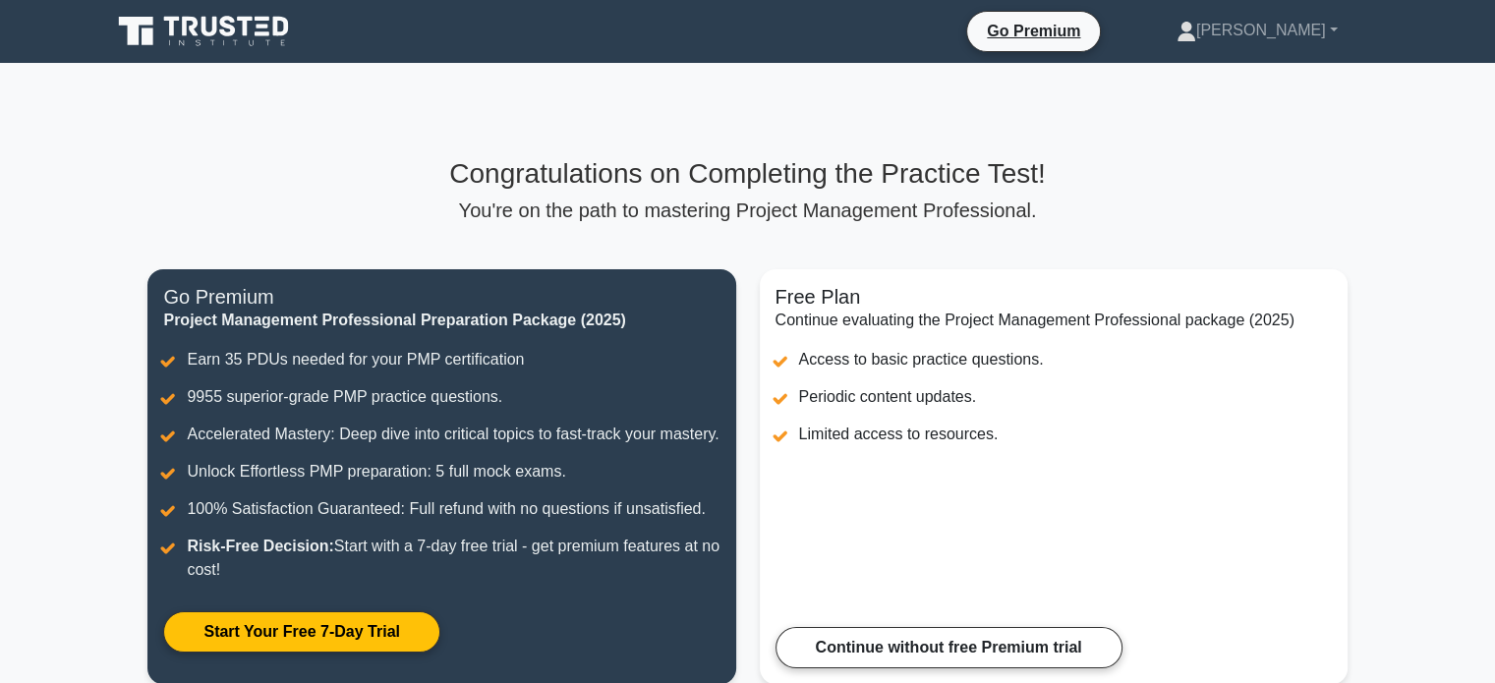
scroll to position [359, 0]
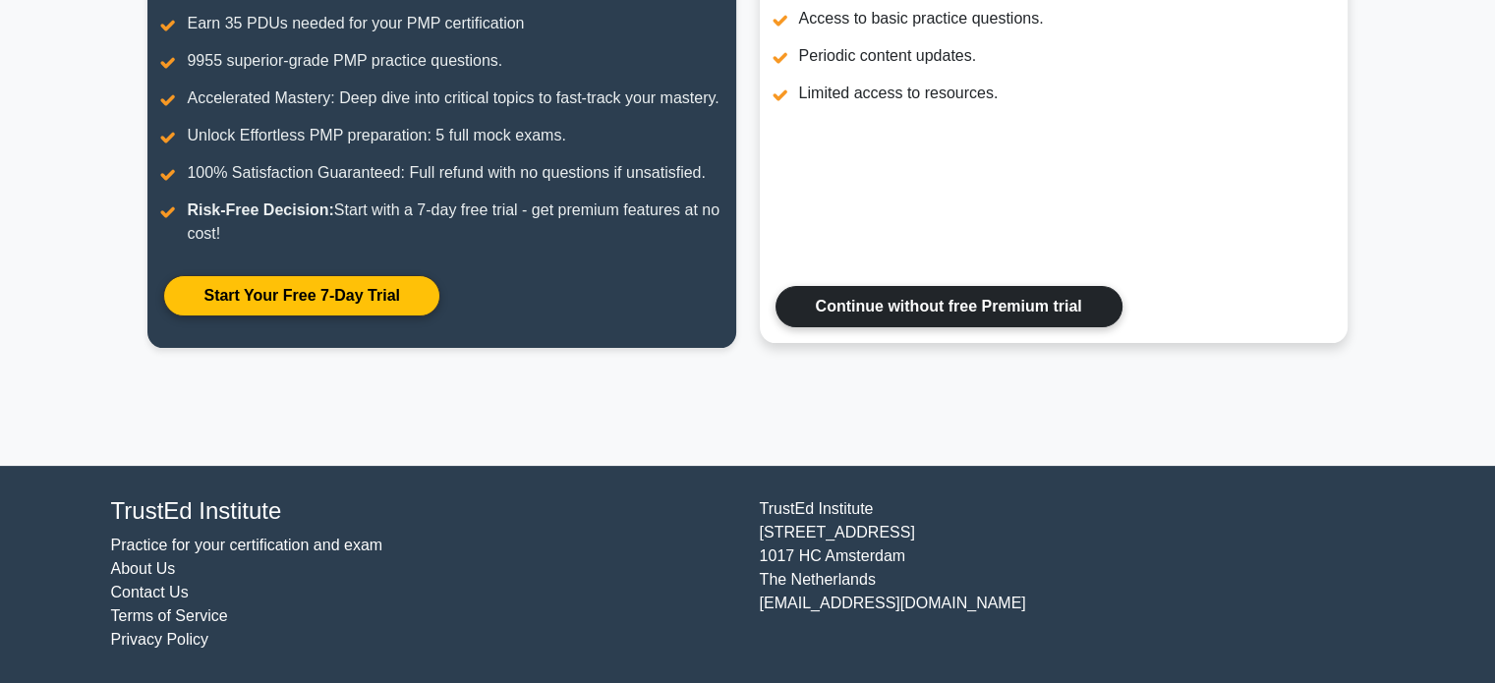
click at [1034, 307] on link "Continue without free Premium trial" at bounding box center [949, 306] width 347 height 41
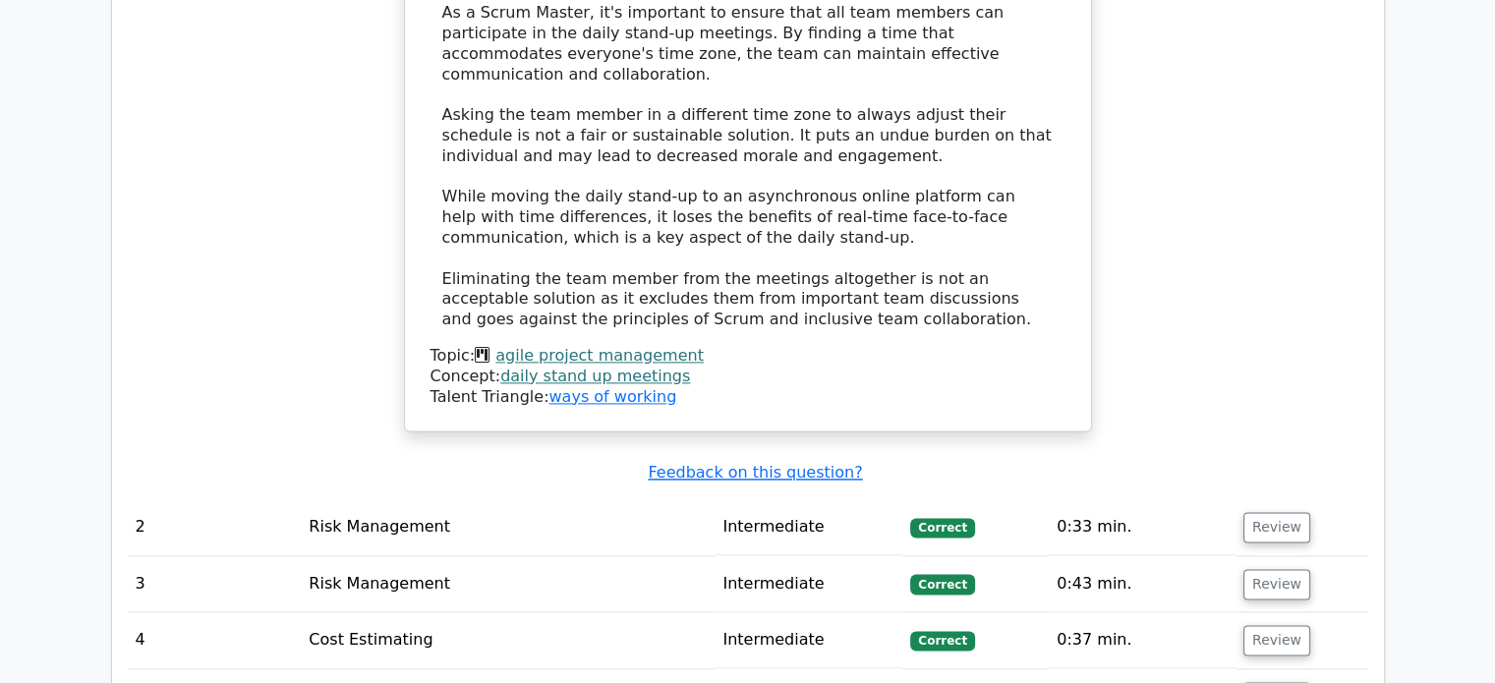
scroll to position [2890, 0]
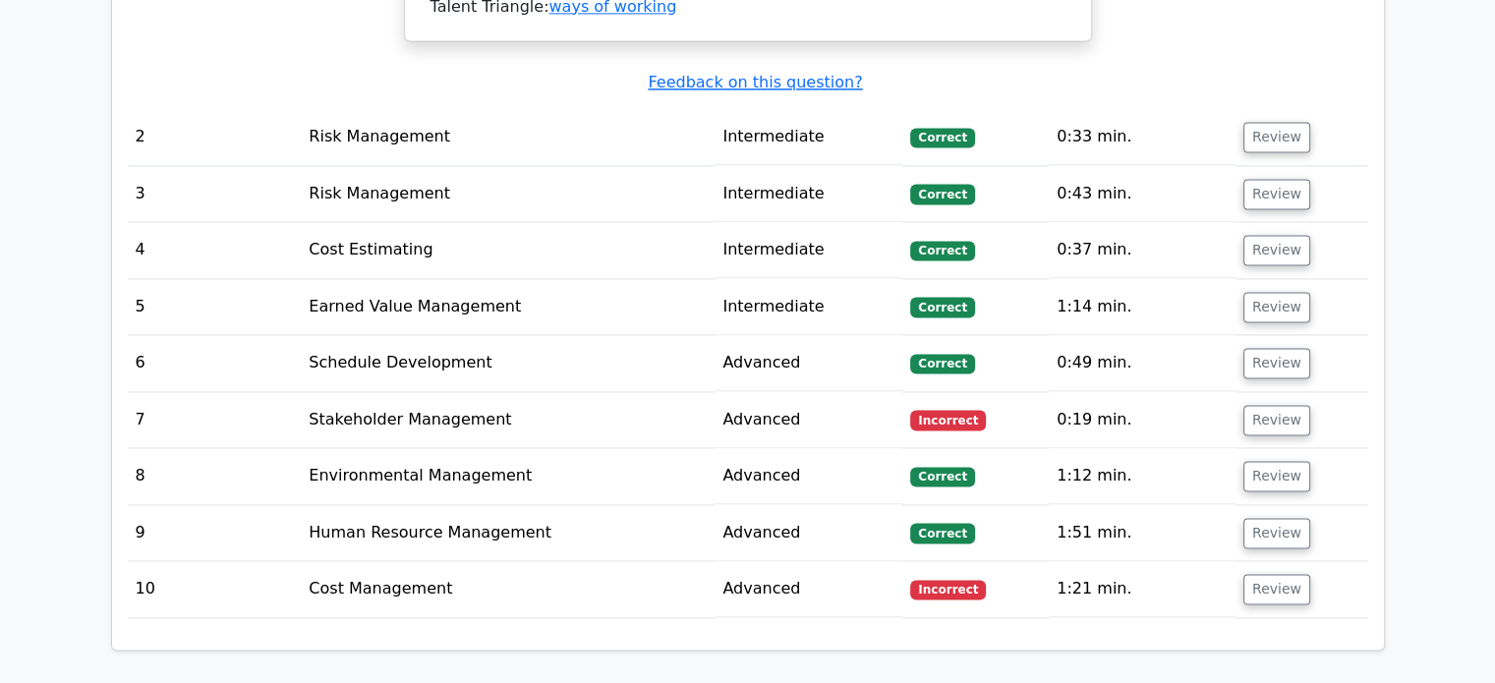
click at [1046, 392] on td "Incorrect" at bounding box center [975, 420] width 146 height 56
click at [1263, 405] on button "Review" at bounding box center [1276, 420] width 67 height 30
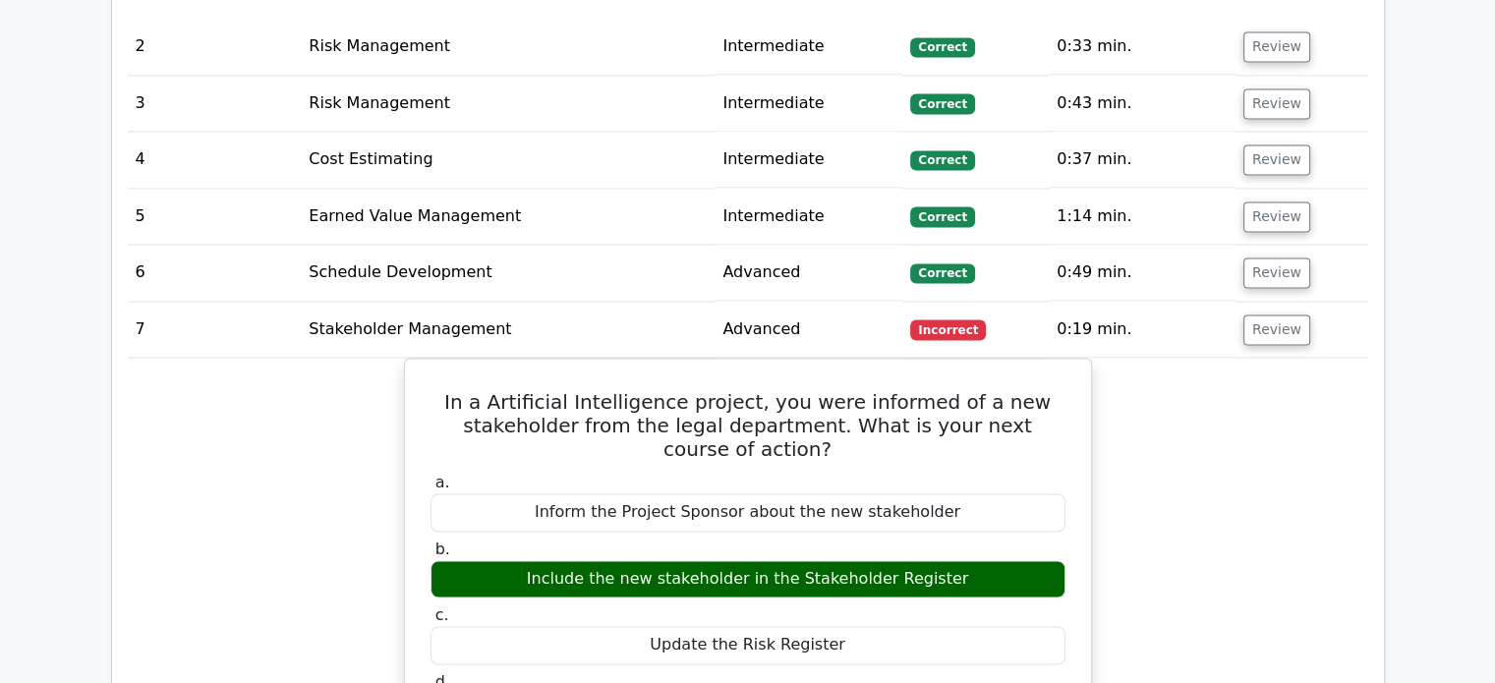
scroll to position [2980, 0]
click at [1279, 315] on button "Review" at bounding box center [1276, 330] width 67 height 30
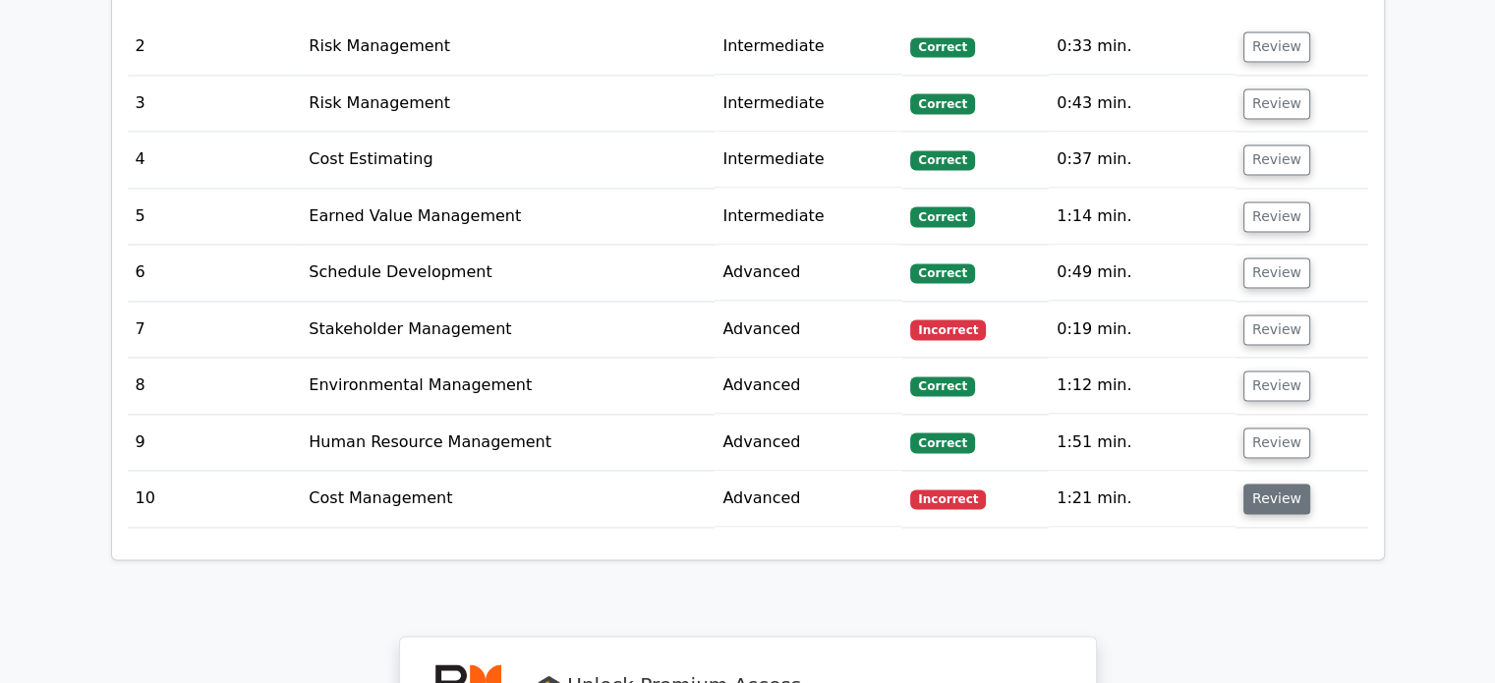
click at [1290, 484] on button "Review" at bounding box center [1276, 499] width 67 height 30
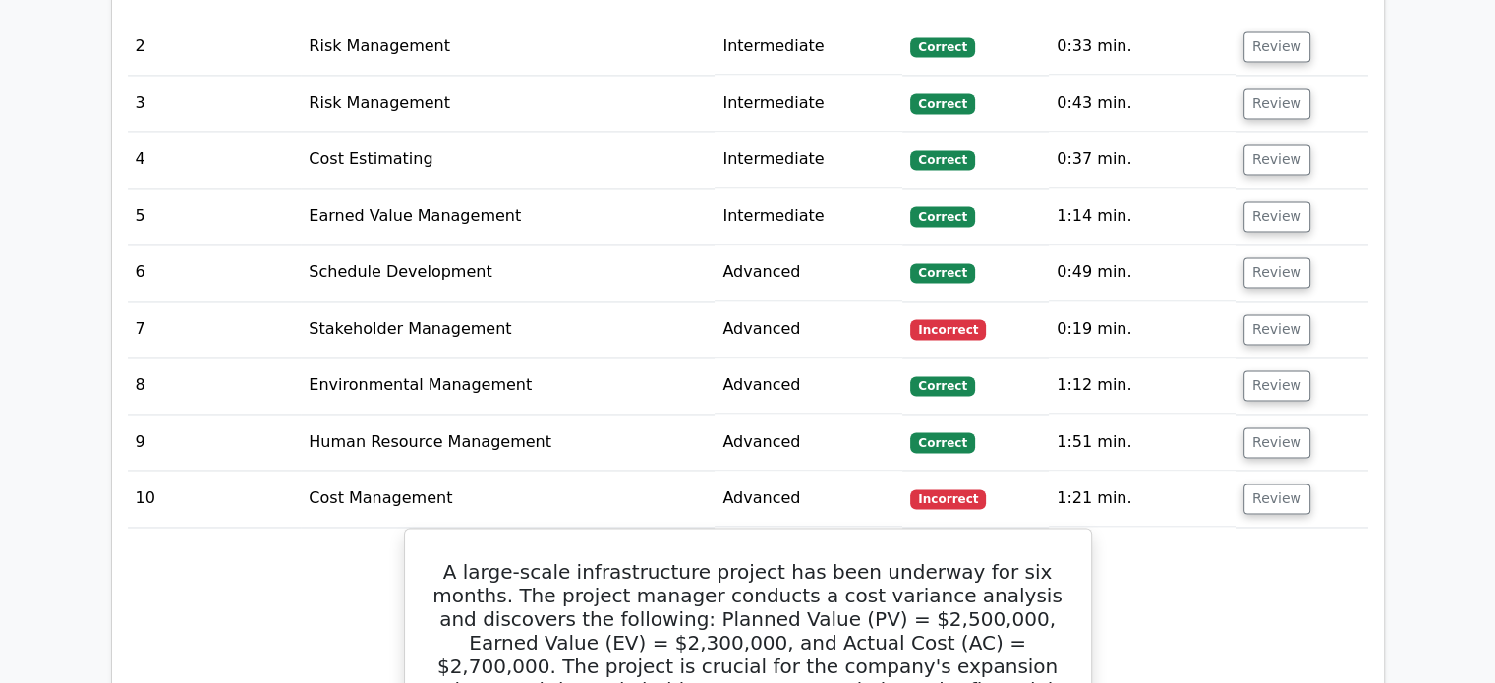
drag, startPoint x: 1290, startPoint y: 425, endPoint x: 1276, endPoint y: 514, distance: 90.5
click at [1276, 514] on tbody "1 Agile Project Management Intermediate [GEOGRAPHIC_DATA] 0:30 min. Review a. b." at bounding box center [748, 488] width 1240 height 3228
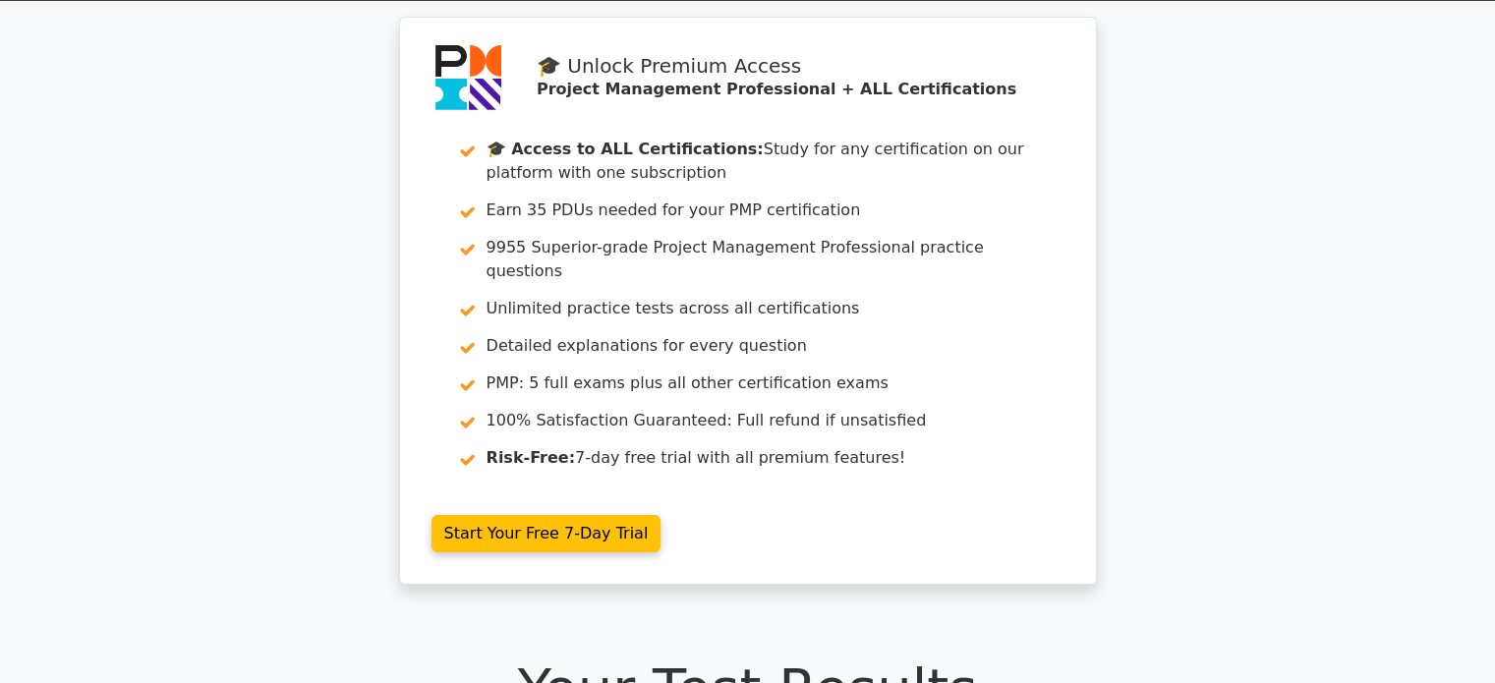
scroll to position [0, 0]
